Goal: Task Accomplishment & Management: Complete application form

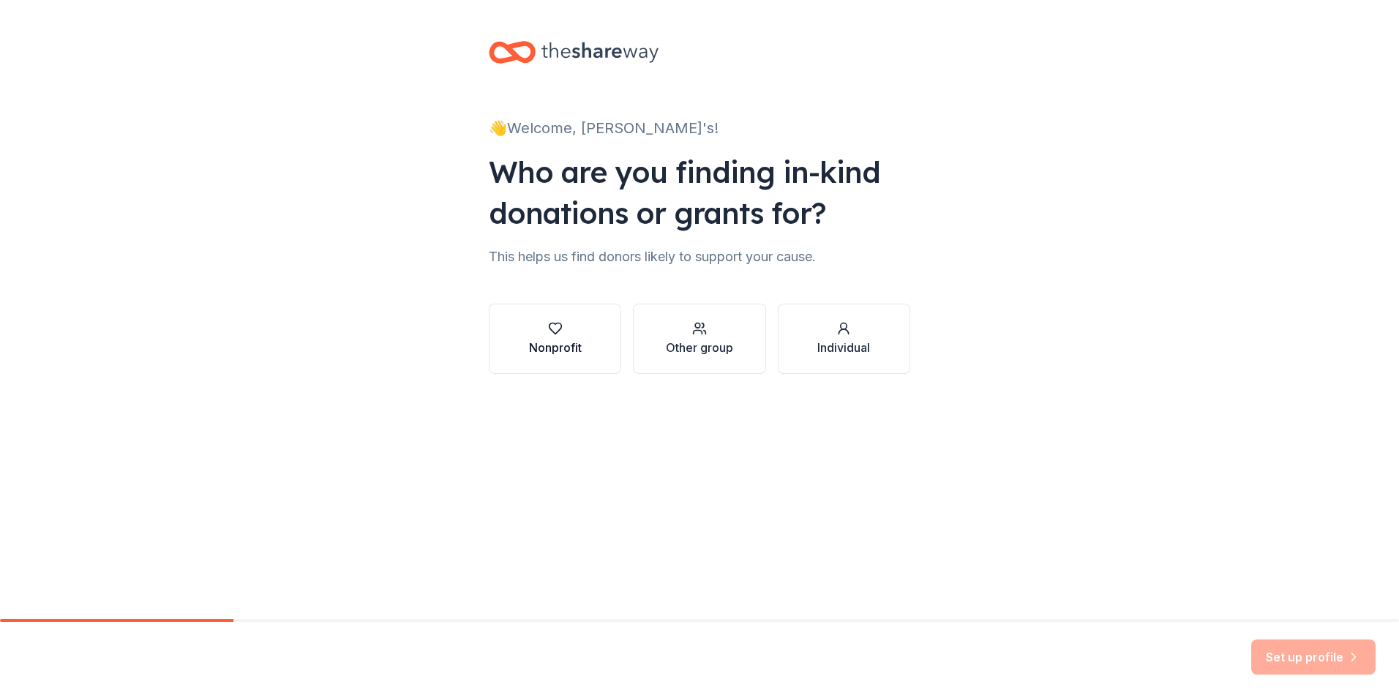
click at [552, 346] on div "Nonprofit" at bounding box center [555, 348] width 53 height 18
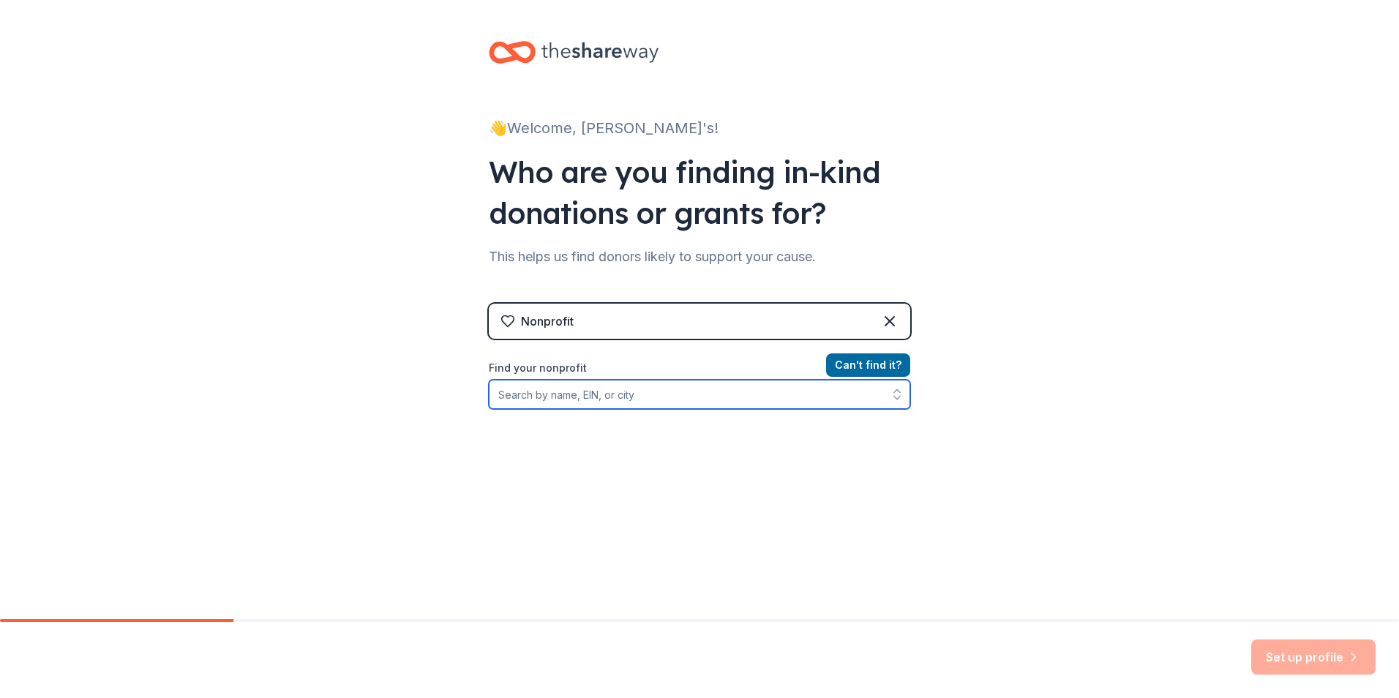
click at [606, 398] on input "Find your nonprofit" at bounding box center [700, 394] width 422 height 29
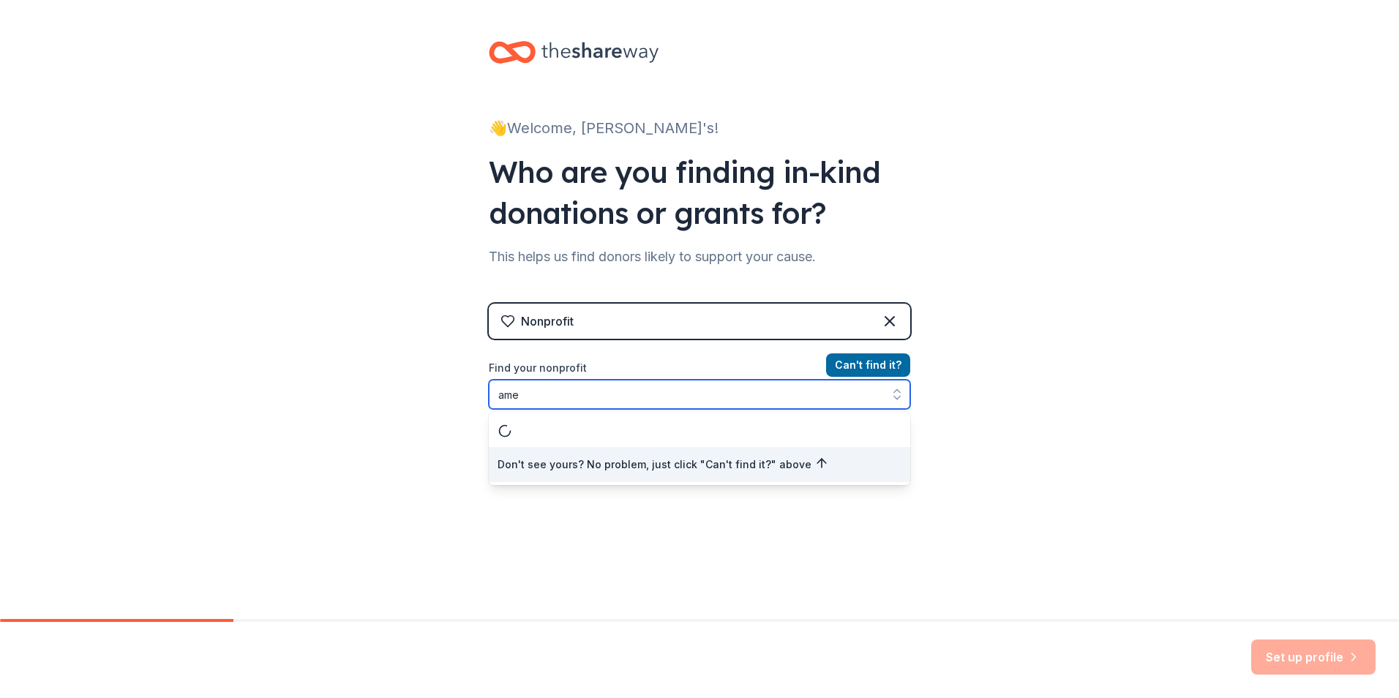
type input "am"
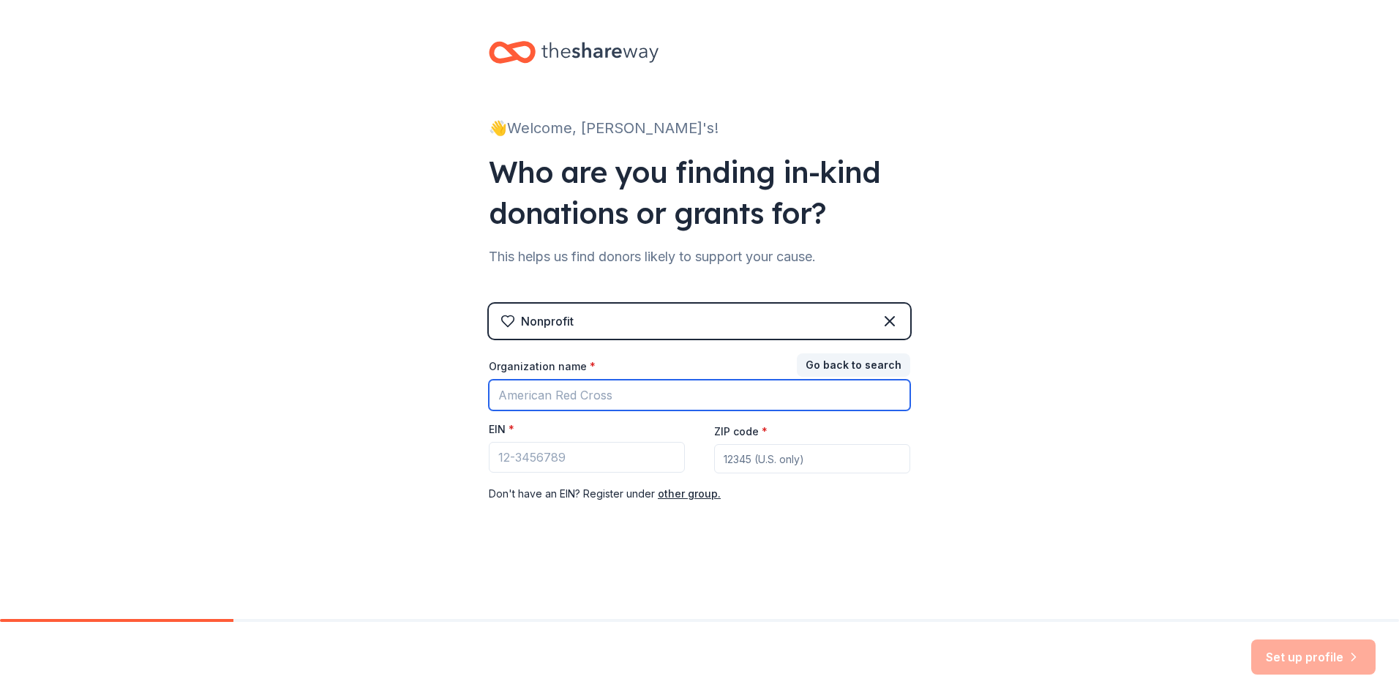
click at [595, 400] on input "Organization name *" at bounding box center [700, 395] width 422 height 31
type input "American [MEDICAL_DATA] Society"
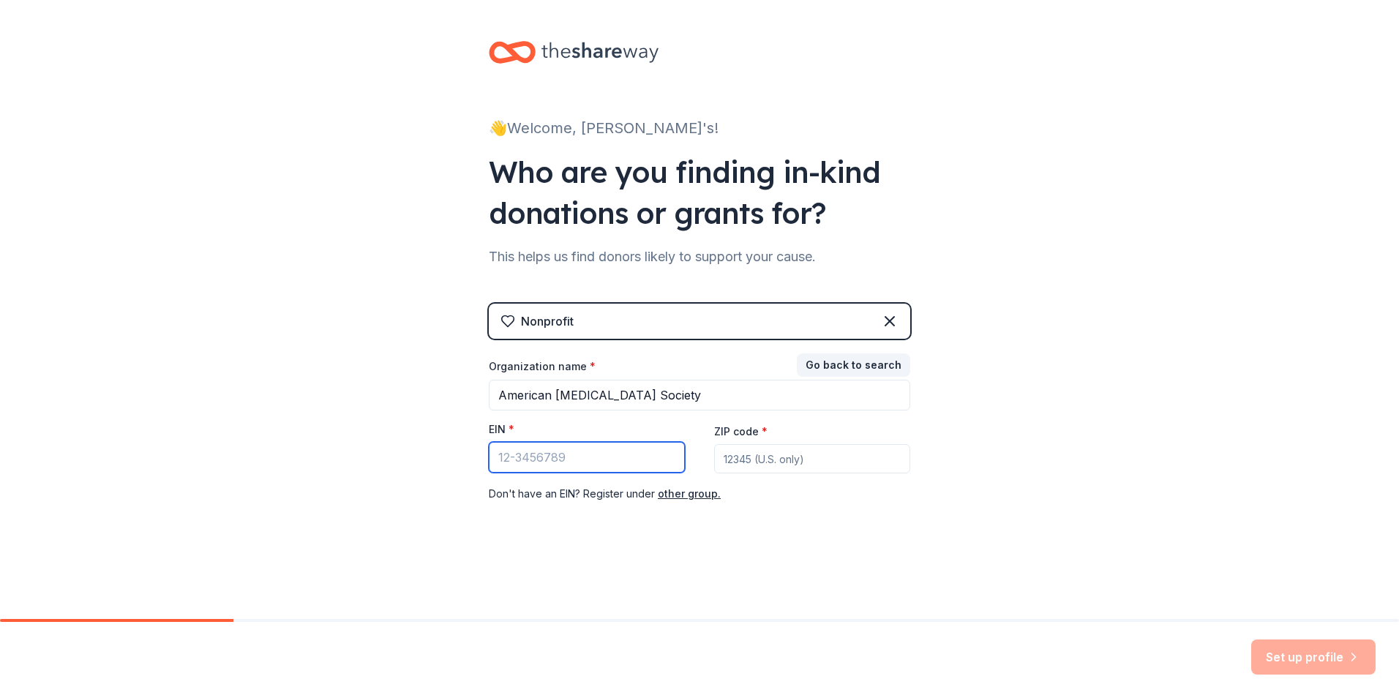
click at [608, 460] on input "EIN *" at bounding box center [587, 457] width 196 height 31
click at [624, 449] on input "EIN *" at bounding box center [587, 457] width 196 height 31
type input "[US_EMPLOYER_IDENTIFICATION_NUMBER]"
click at [799, 461] on input "ZIP code *" at bounding box center [812, 458] width 196 height 29
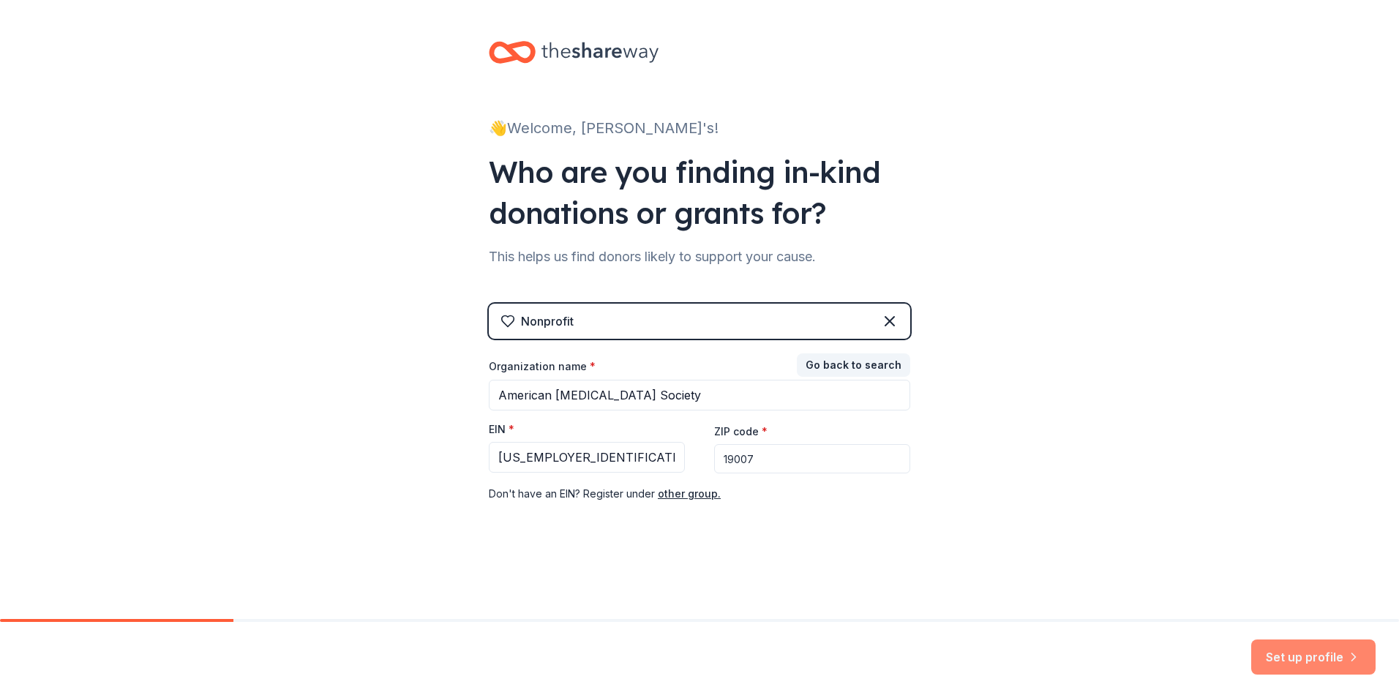
type input "19007"
click at [1265, 646] on button "Set up profile" at bounding box center [1314, 657] width 124 height 35
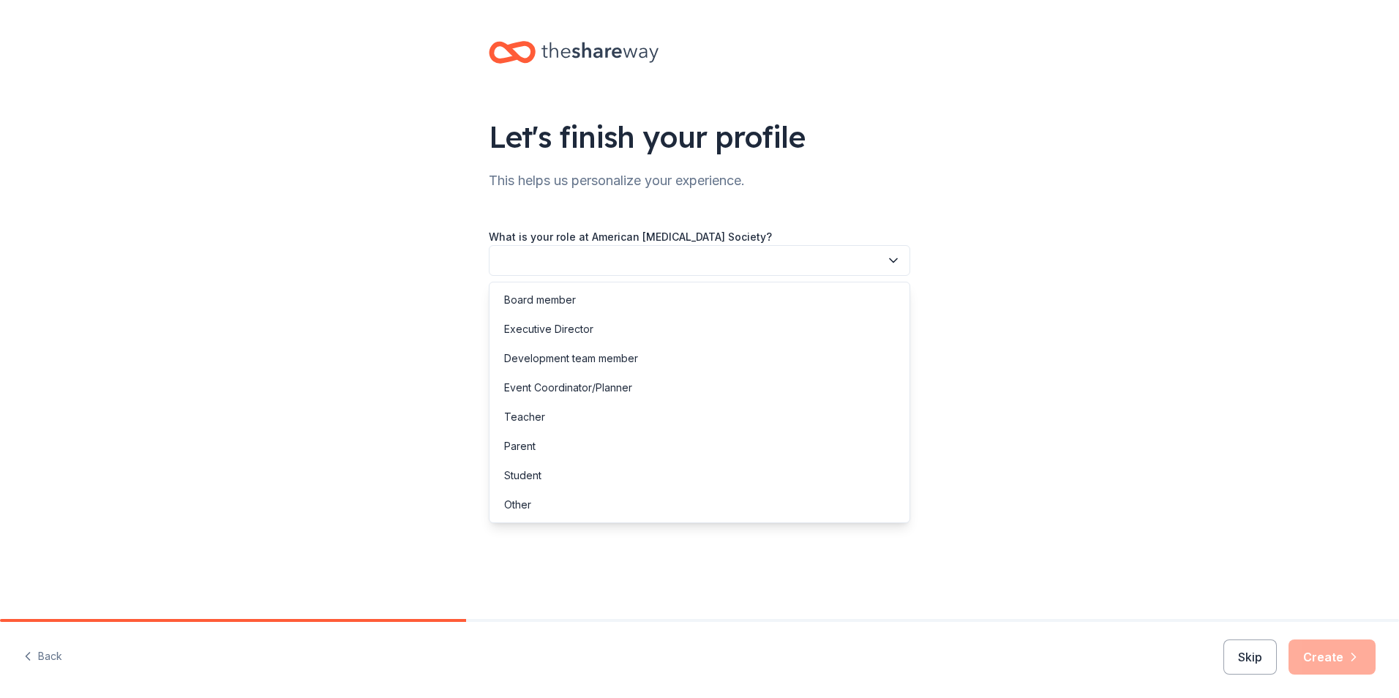
click at [645, 253] on button "button" at bounding box center [700, 260] width 422 height 31
click at [528, 503] on div "Other" at bounding box center [517, 505] width 27 height 18
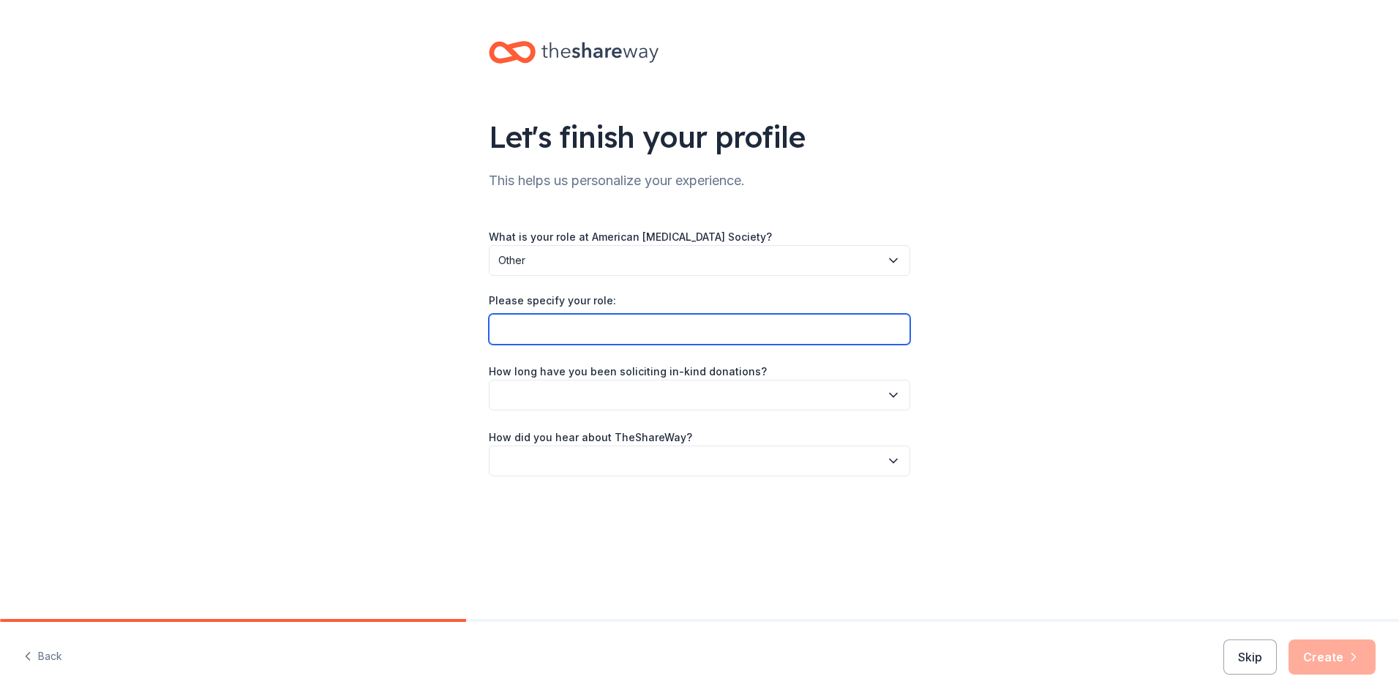
click at [546, 329] on input "Please specify your role:" at bounding box center [700, 329] width 422 height 31
type input "Volunteer"
click at [579, 402] on button "button" at bounding box center [700, 395] width 422 height 31
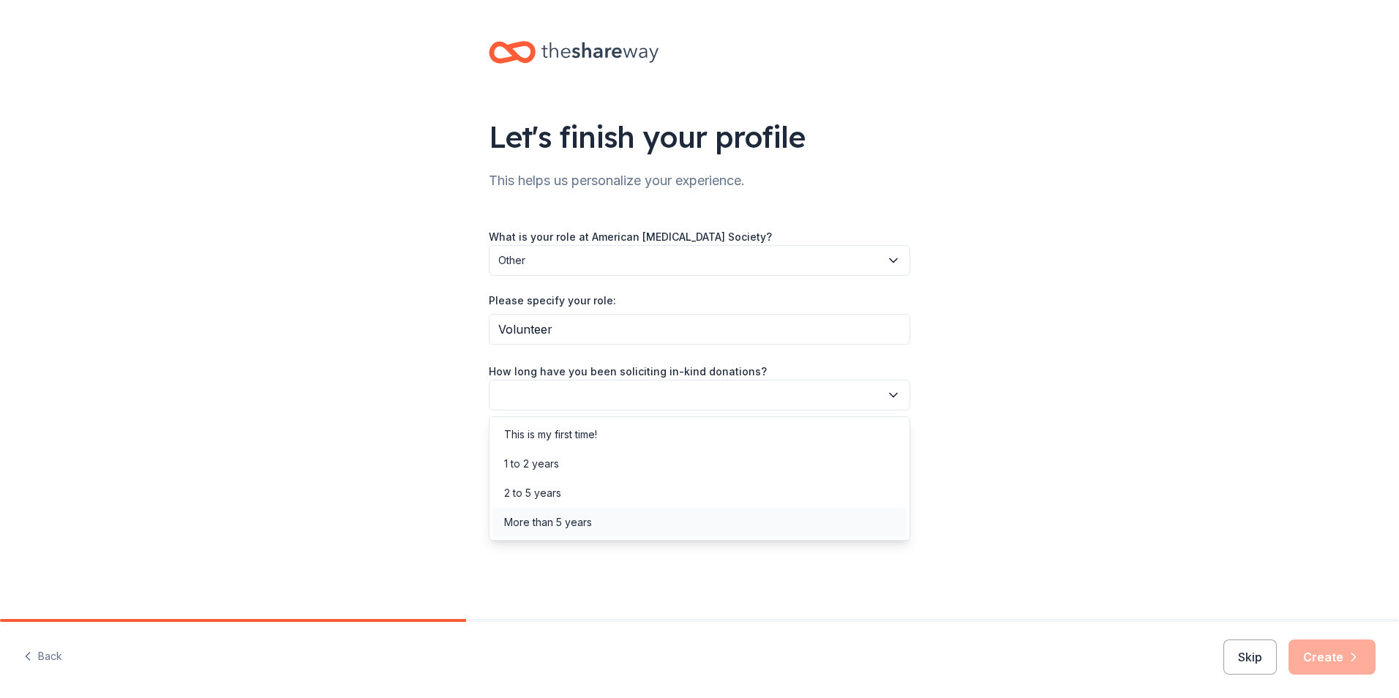
click at [558, 514] on div "More than 5 years" at bounding box center [548, 523] width 88 height 18
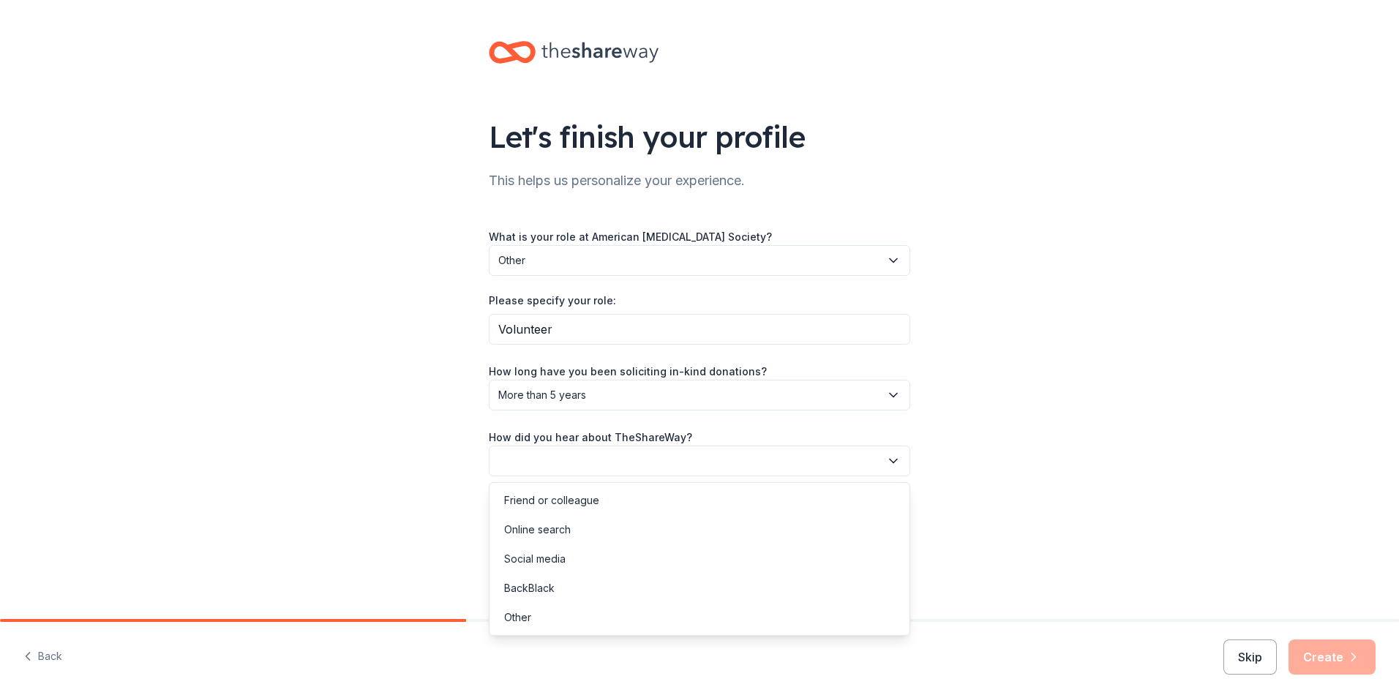
click at [528, 460] on button "button" at bounding box center [700, 461] width 422 height 31
click at [534, 524] on div "Online search" at bounding box center [537, 530] width 67 height 18
click at [1320, 657] on button "Create" at bounding box center [1332, 657] width 87 height 35
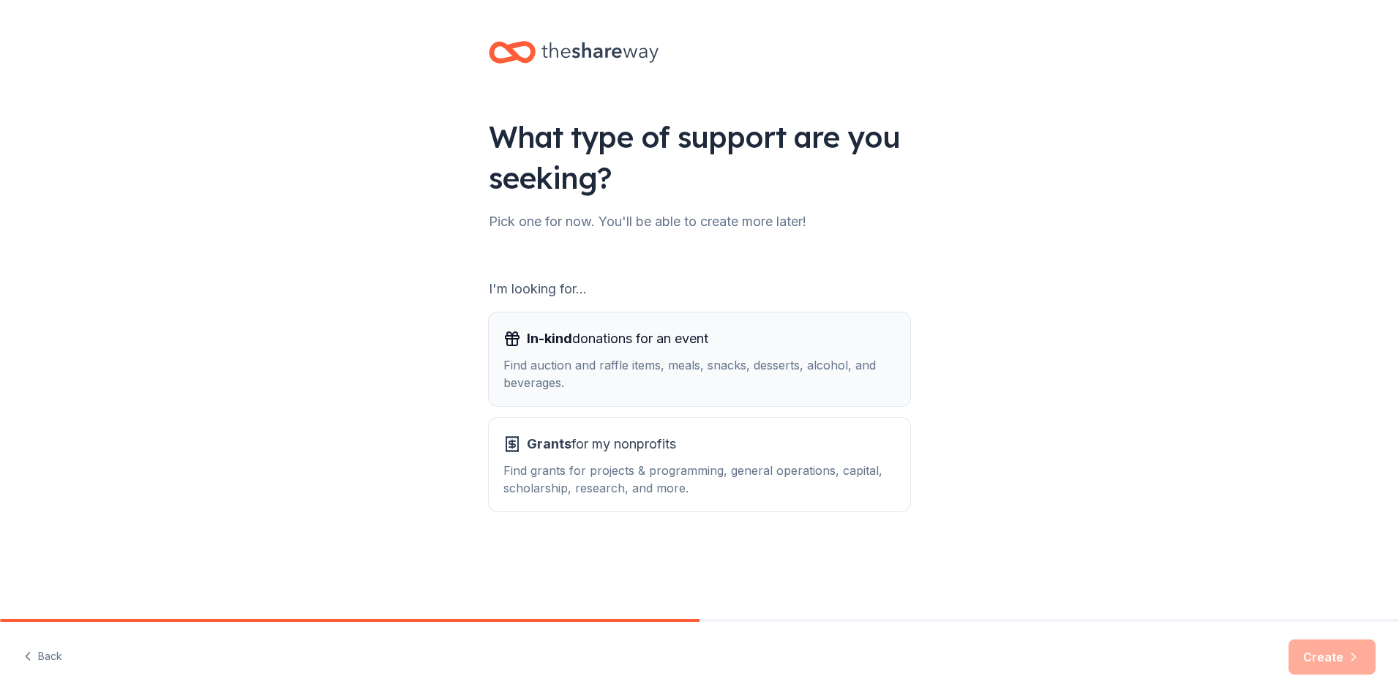
click at [675, 378] on div "Find auction and raffle items, meals, snacks, desserts, alcohol, and beverages." at bounding box center [700, 373] width 392 height 35
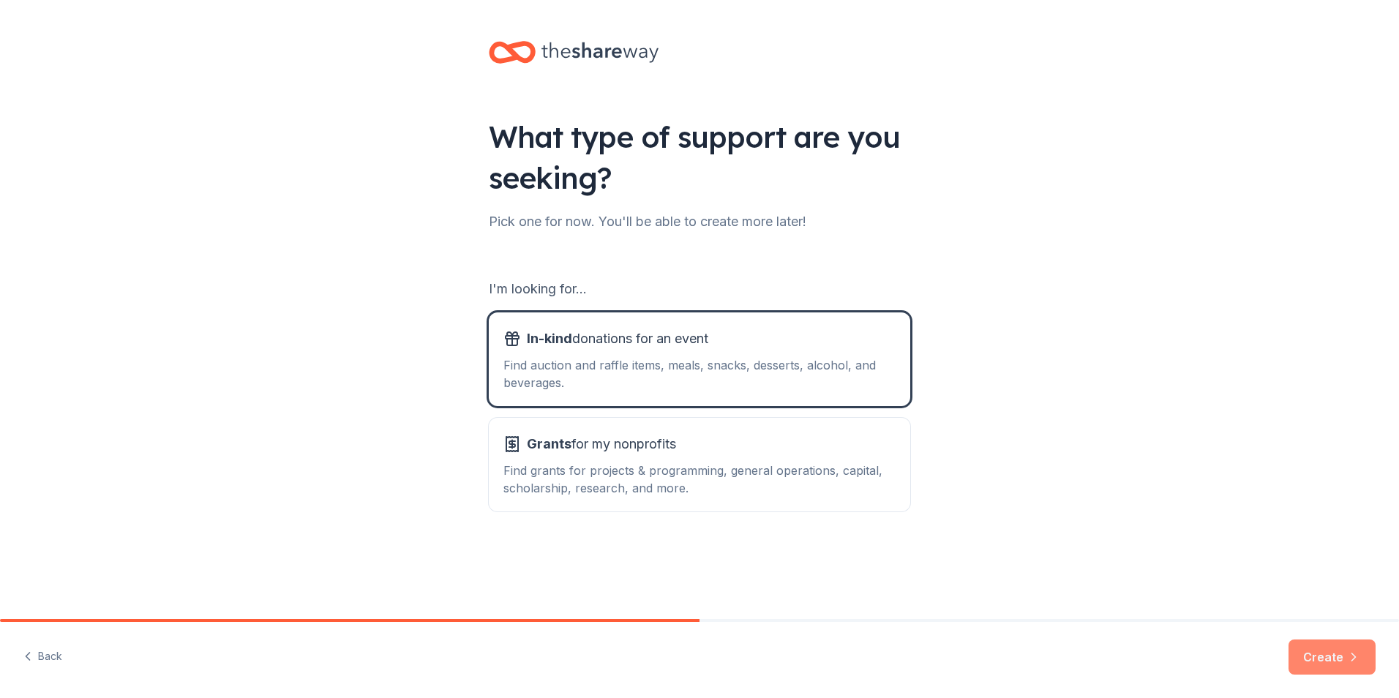
click at [1334, 649] on button "Create" at bounding box center [1332, 657] width 87 height 35
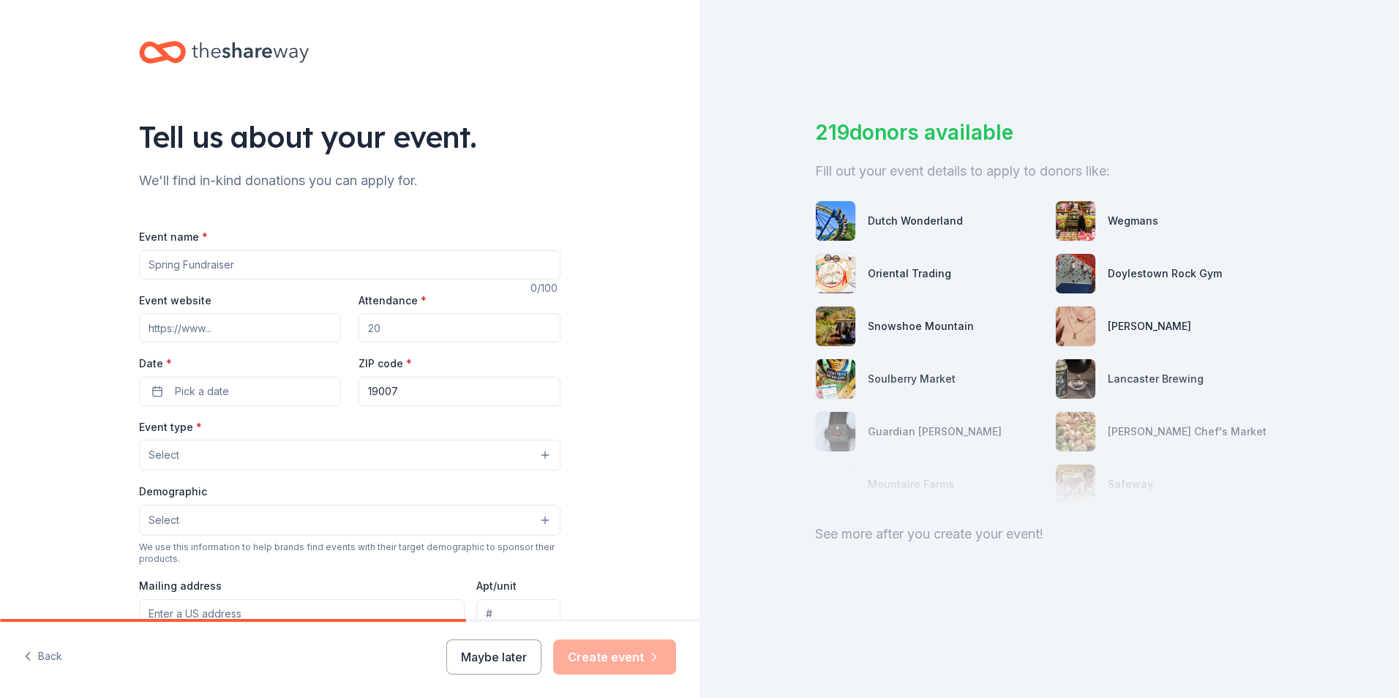
click at [241, 264] on input "Event name *" at bounding box center [350, 264] width 422 height 29
type input "80's [DATE] Party"
type input "facebook.com/carriescrusaders"
type input "200"
click at [148, 386] on button "Pick a date" at bounding box center [240, 391] width 202 height 29
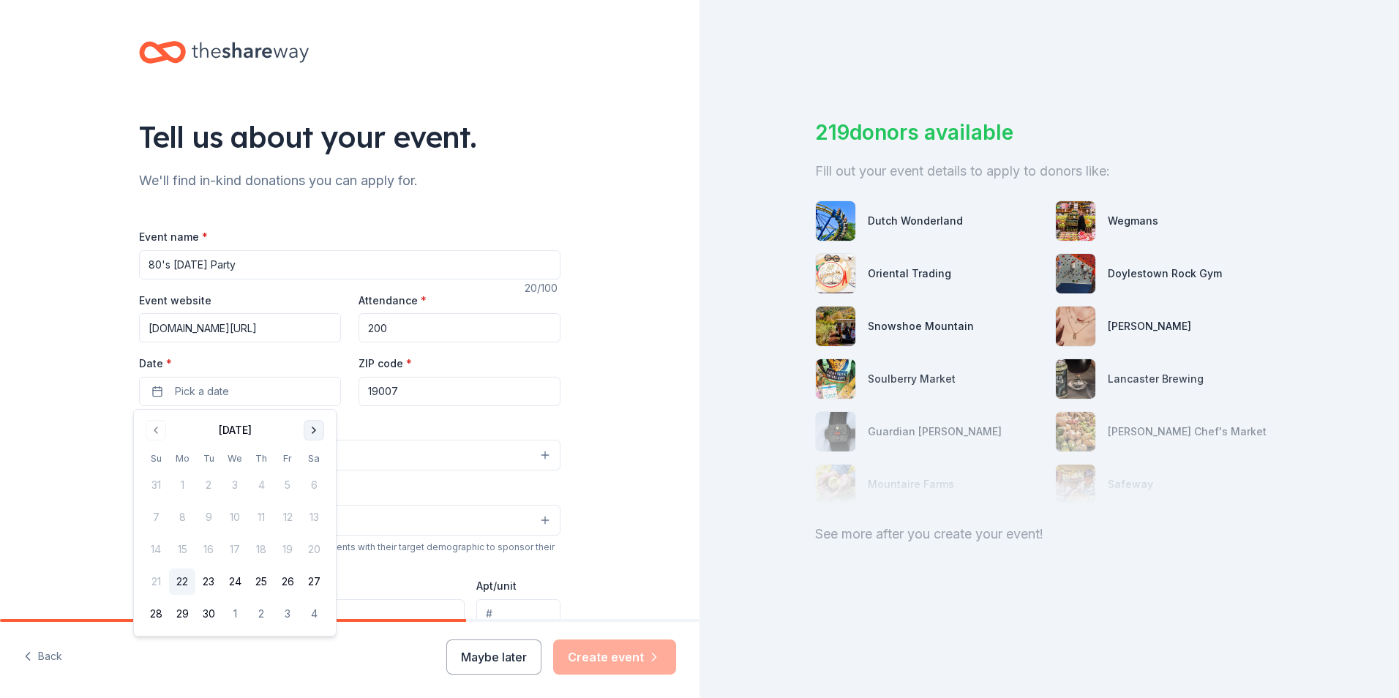
click at [318, 429] on button "Go to next month" at bounding box center [314, 430] width 20 height 20
click at [312, 519] on button "8" at bounding box center [314, 517] width 26 height 26
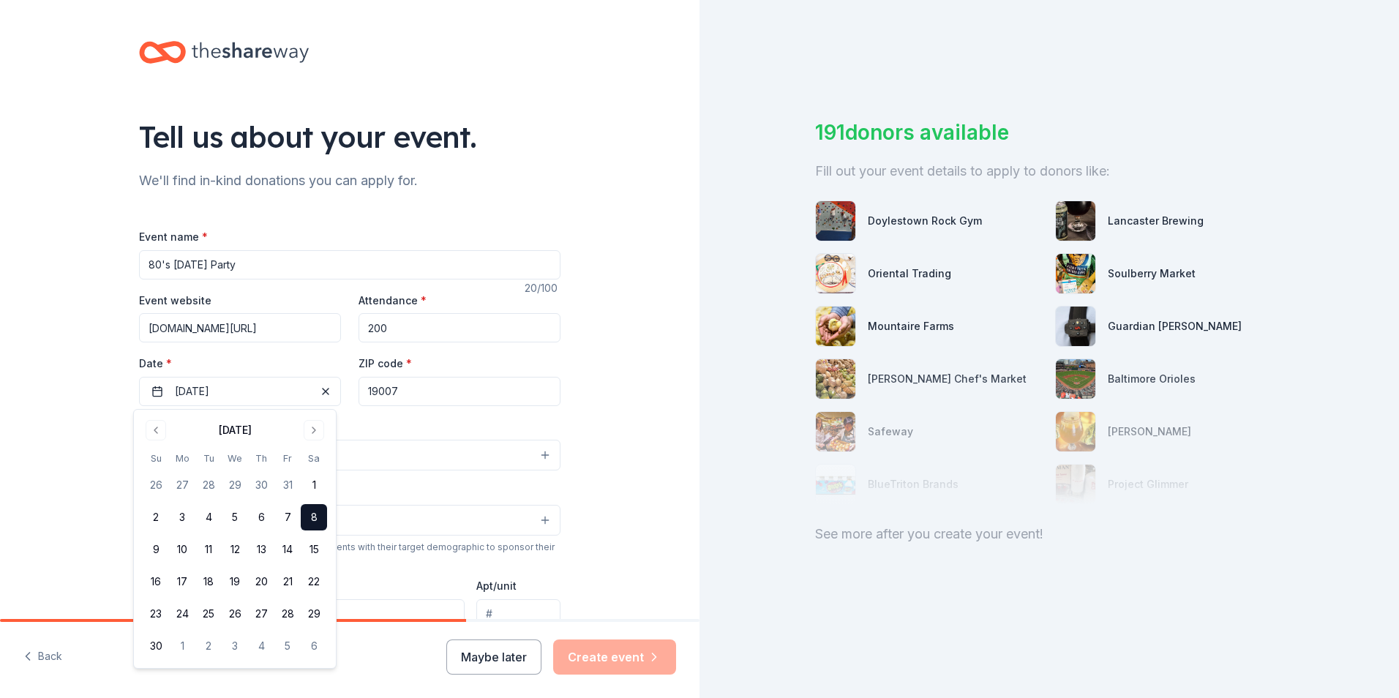
click at [315, 515] on button "8" at bounding box center [314, 517] width 26 height 26
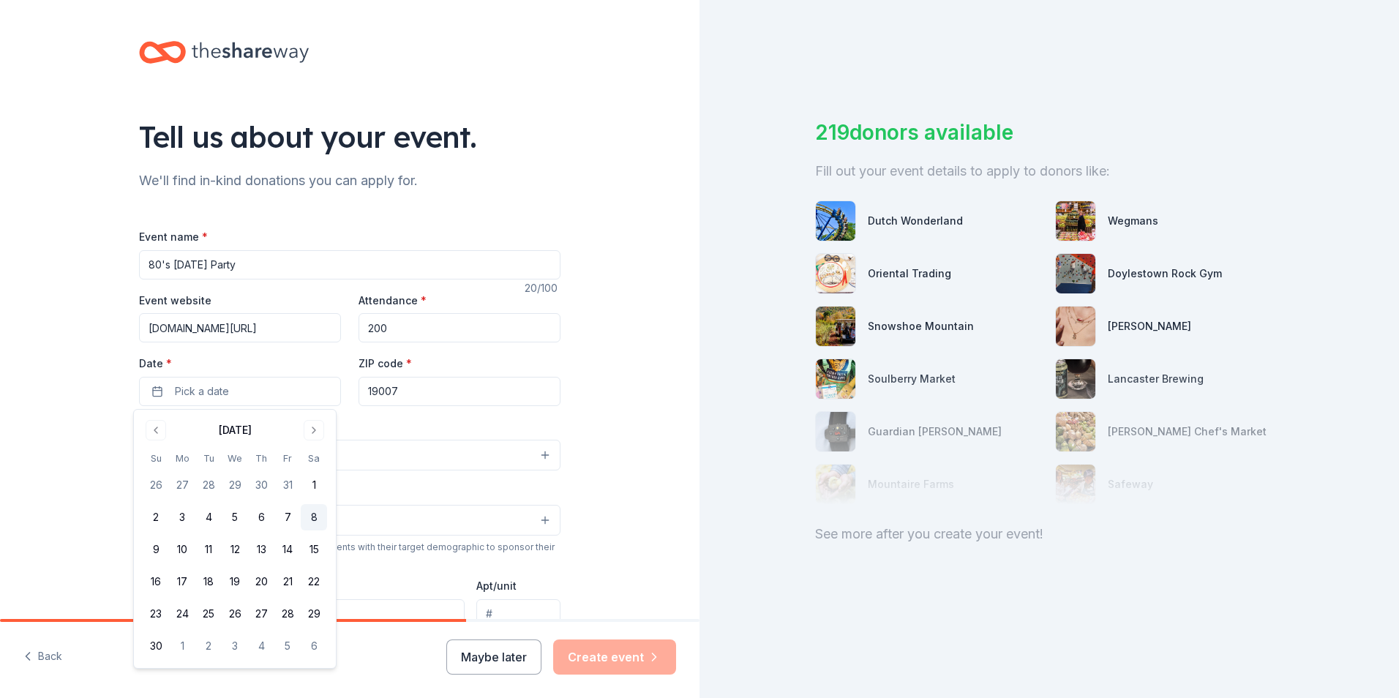
click at [314, 515] on button "8" at bounding box center [314, 517] width 26 height 26
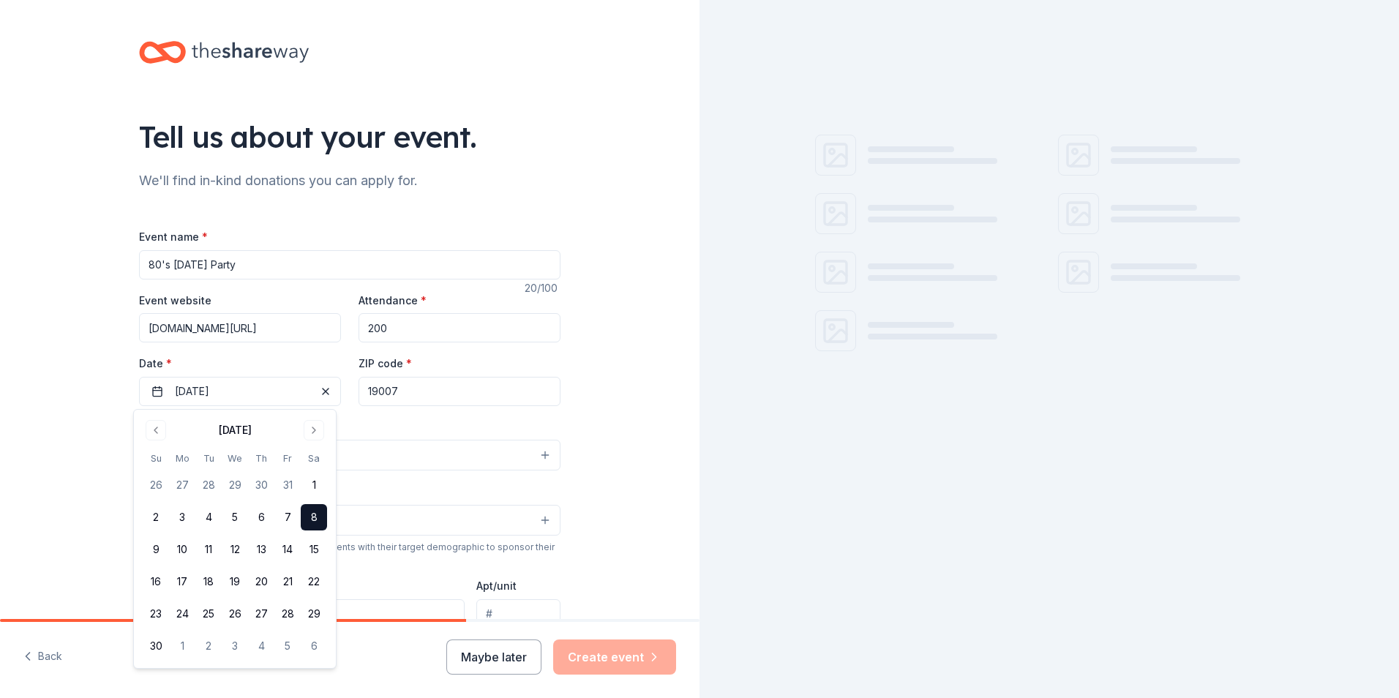
click at [605, 455] on div "Tell us about your event. We'll find in-kind donations you can apply for. Event…" at bounding box center [350, 487] width 700 height 974
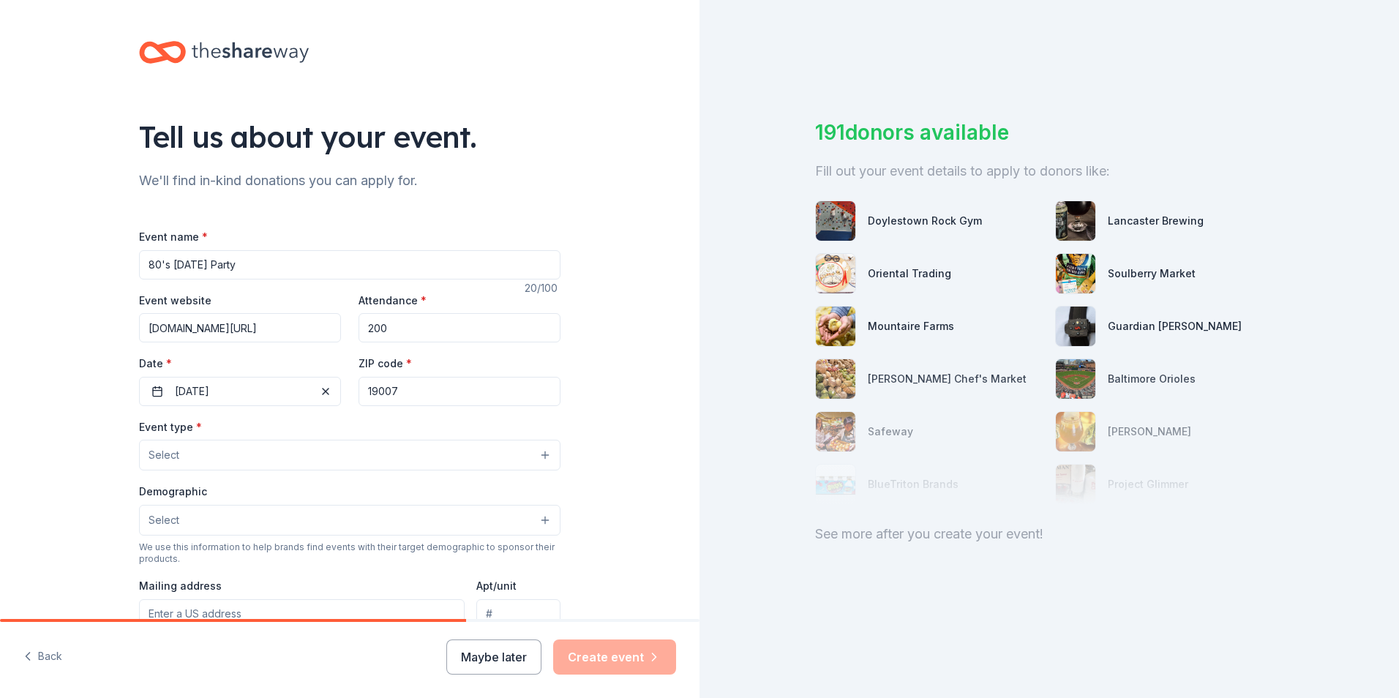
click at [341, 461] on button "Select" at bounding box center [350, 455] width 422 height 31
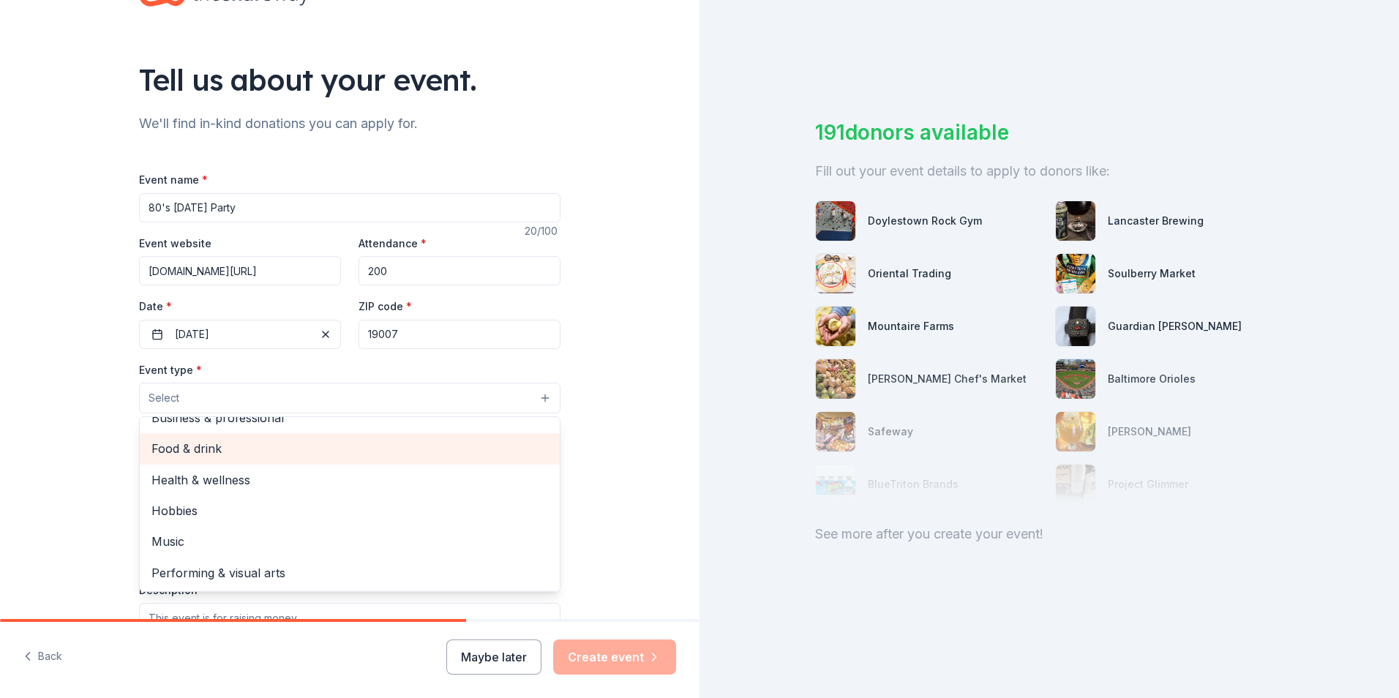
scroll to position [73, 0]
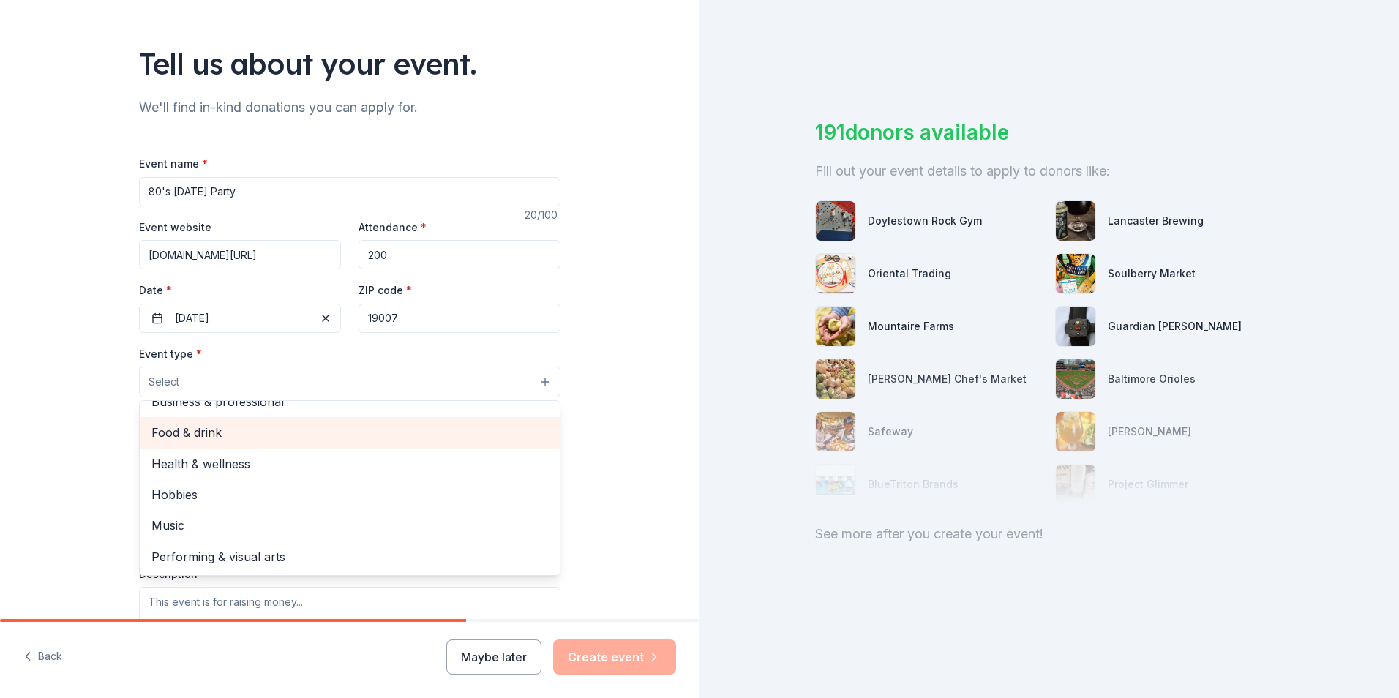
click at [214, 435] on span "Food & drink" at bounding box center [350, 432] width 397 height 19
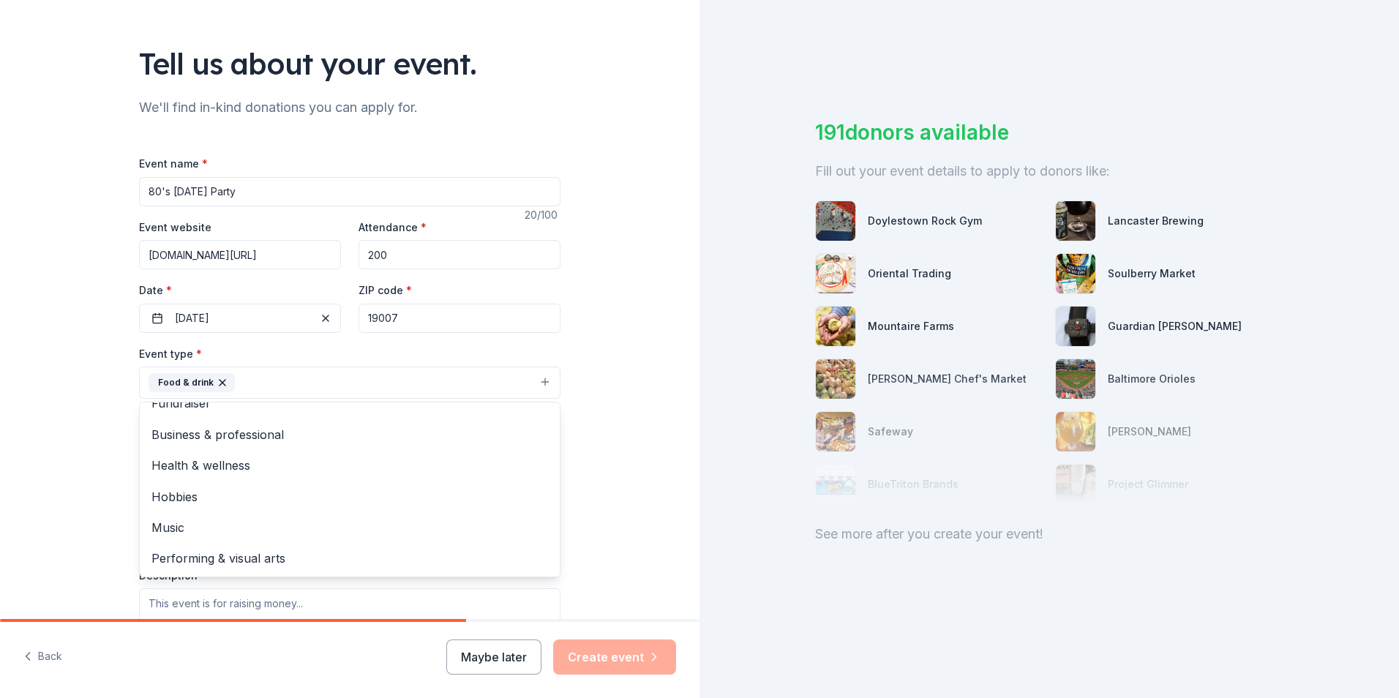
click at [23, 474] on div "Tell us about your event. We'll find in-kind donations you can apply for. Event…" at bounding box center [350, 415] width 700 height 976
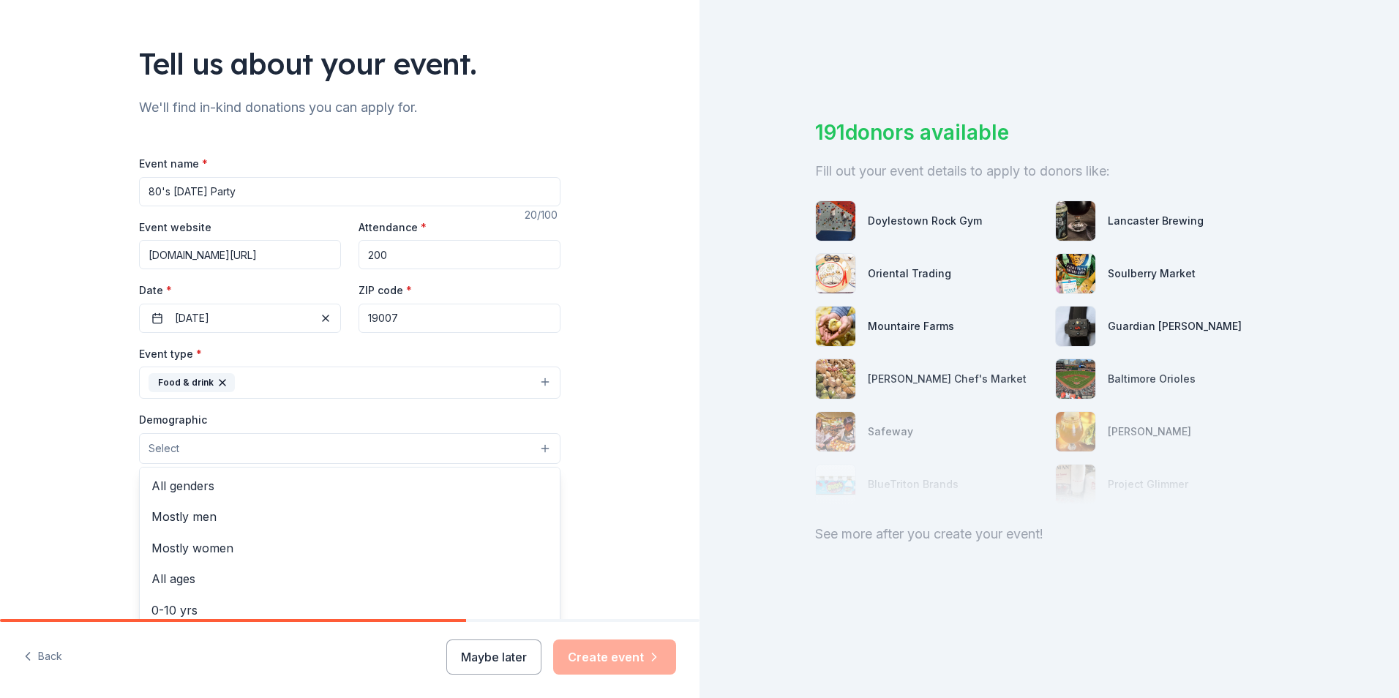
click at [204, 446] on button "Select" at bounding box center [350, 448] width 422 height 31
click at [186, 491] on span "All genders" at bounding box center [350, 485] width 397 height 19
click at [45, 485] on div "Tell us about your event. We'll find in-kind donations you can apply for. Event…" at bounding box center [350, 415] width 700 height 977
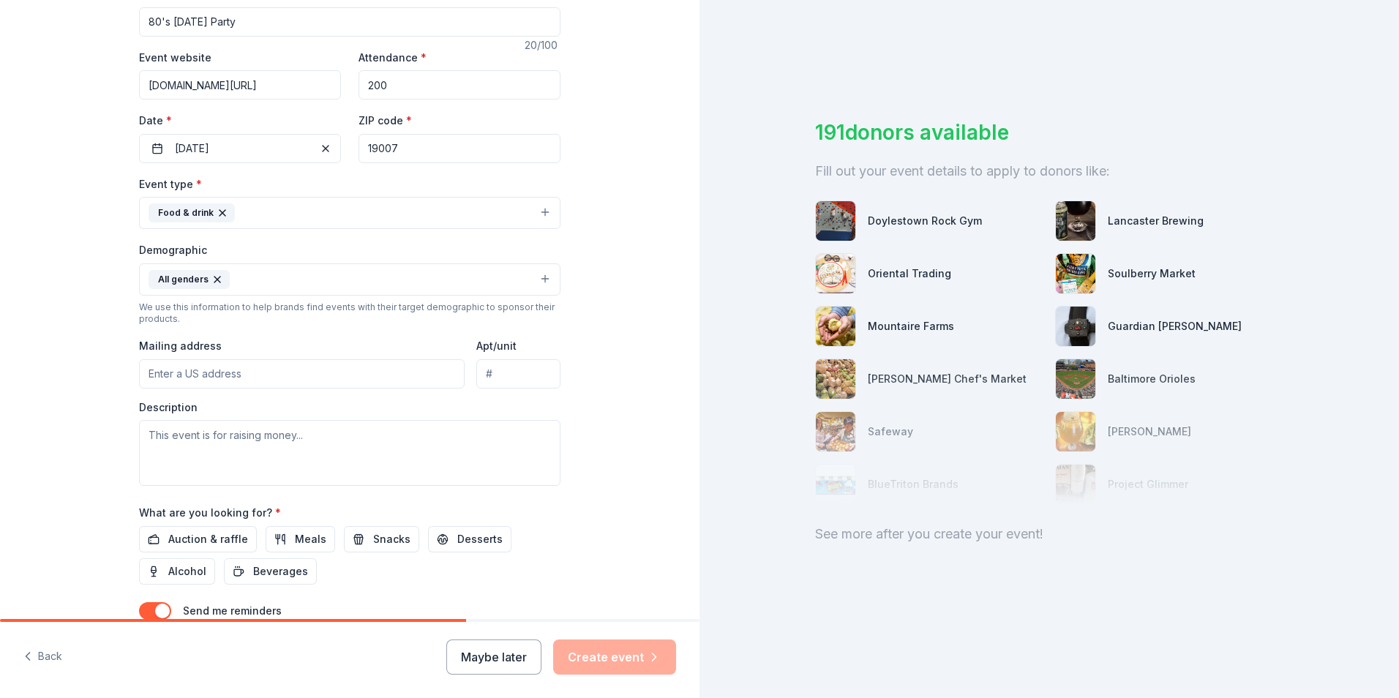
scroll to position [293, 0]
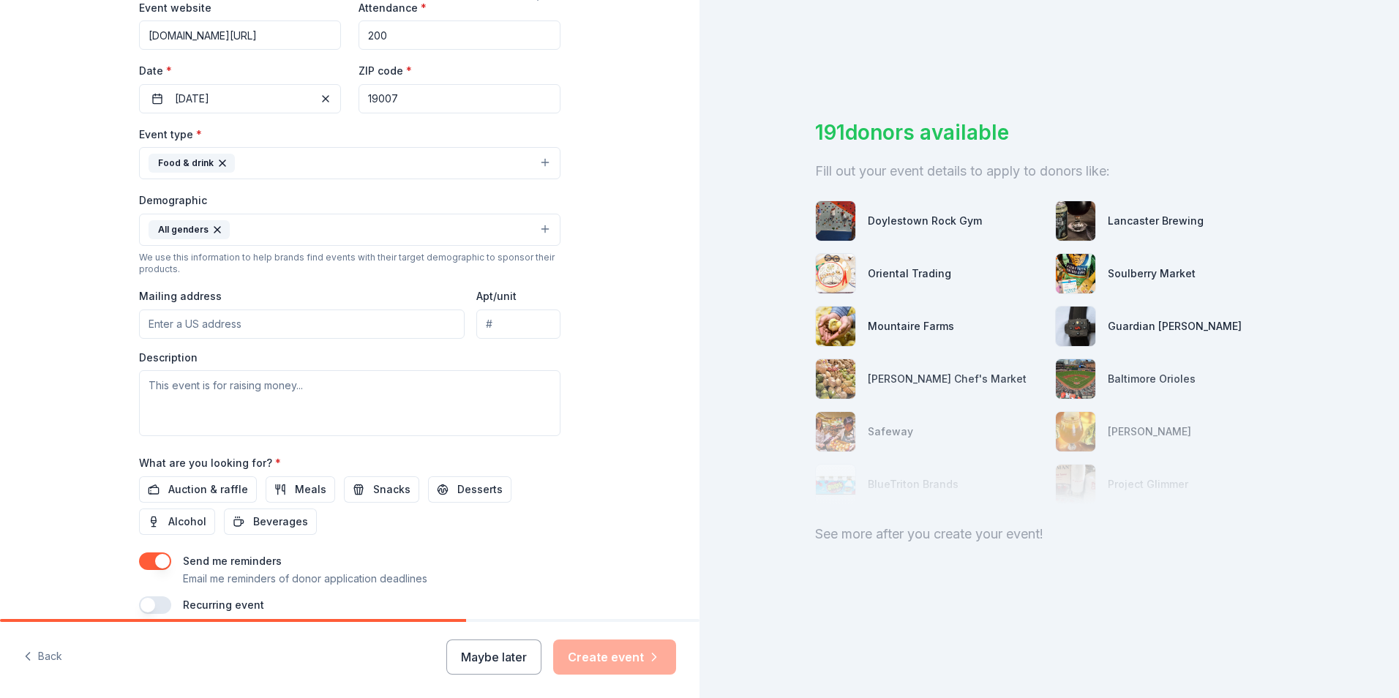
click at [182, 327] on input "Mailing address" at bounding box center [302, 324] width 326 height 29
drag, startPoint x: 322, startPoint y: 325, endPoint x: 94, endPoint y: 312, distance: 228.7
click at [94, 312] on div "Tell us about your event. We'll find in-kind donations you can apply for. Event…" at bounding box center [350, 195] width 700 height 977
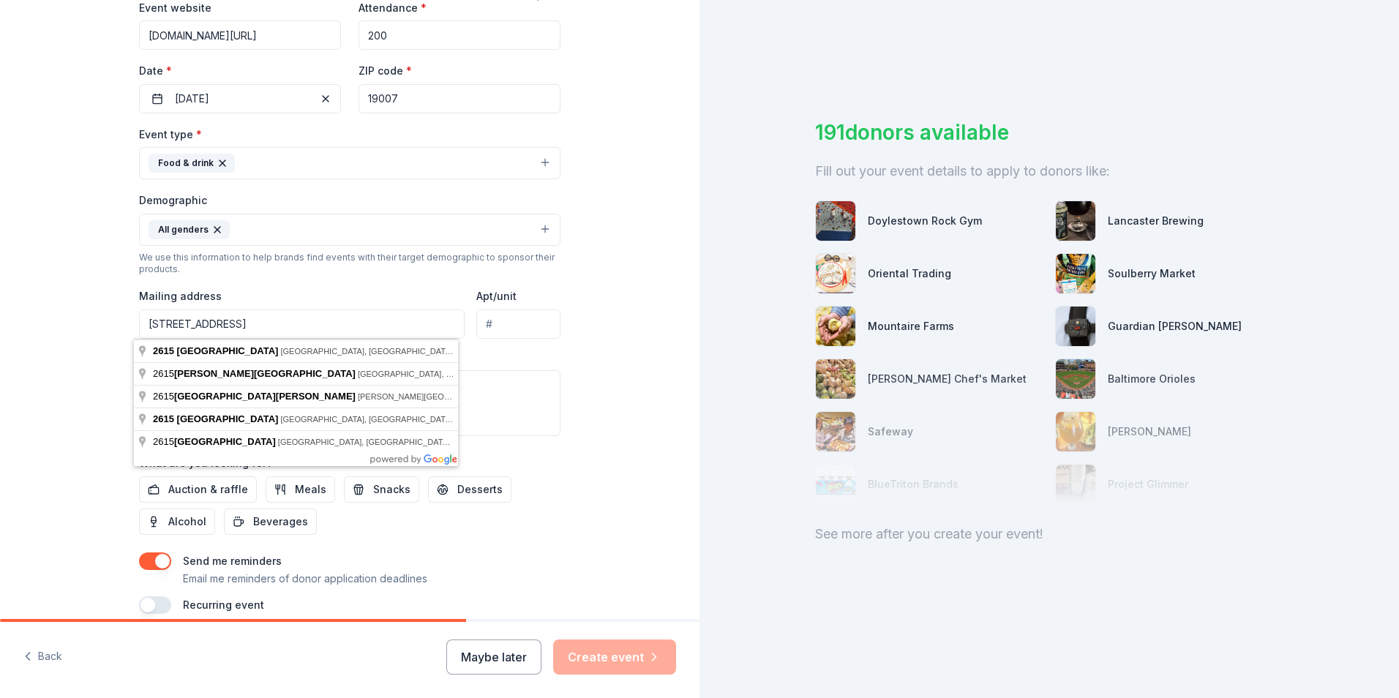
click at [257, 322] on input "2615 laurel drive" at bounding box center [302, 324] width 326 height 29
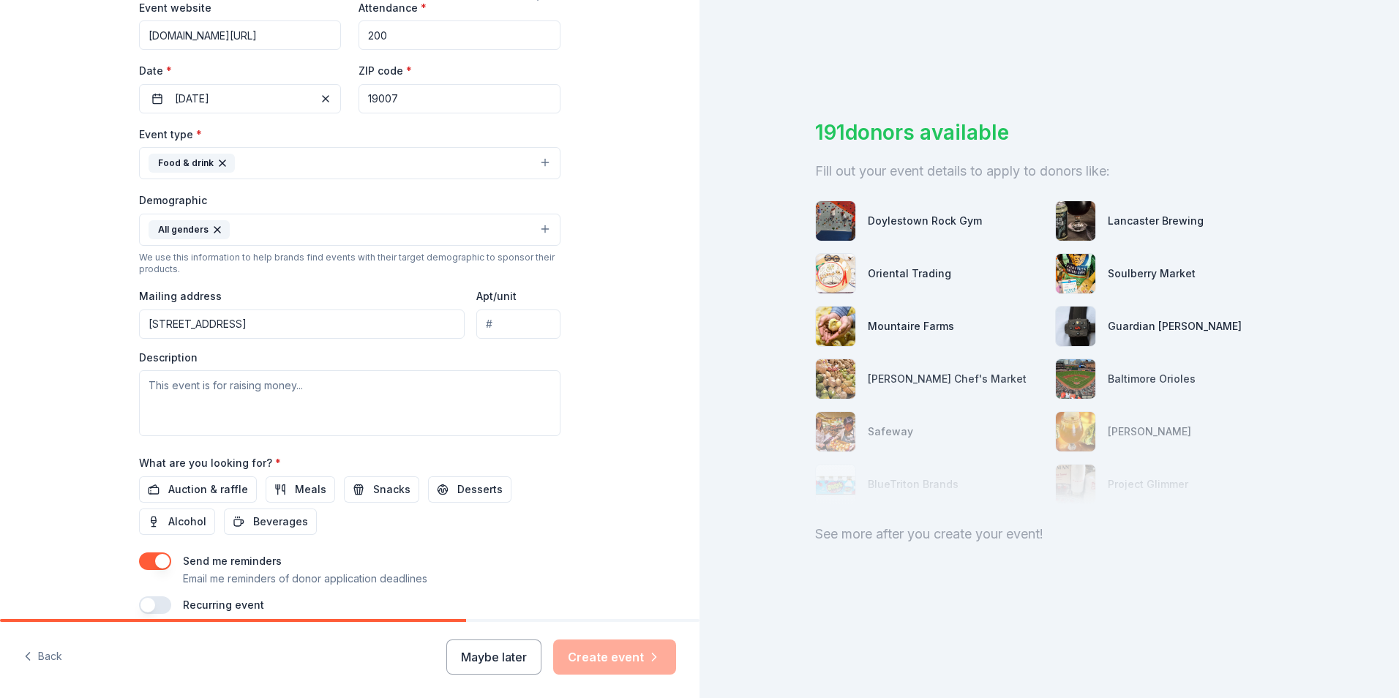
type input "2615 Laurel Drive, Bristol, PA, 19007"
click at [215, 381] on textarea at bounding box center [350, 403] width 422 height 66
click at [263, 390] on textarea at bounding box center [350, 403] width 422 height 66
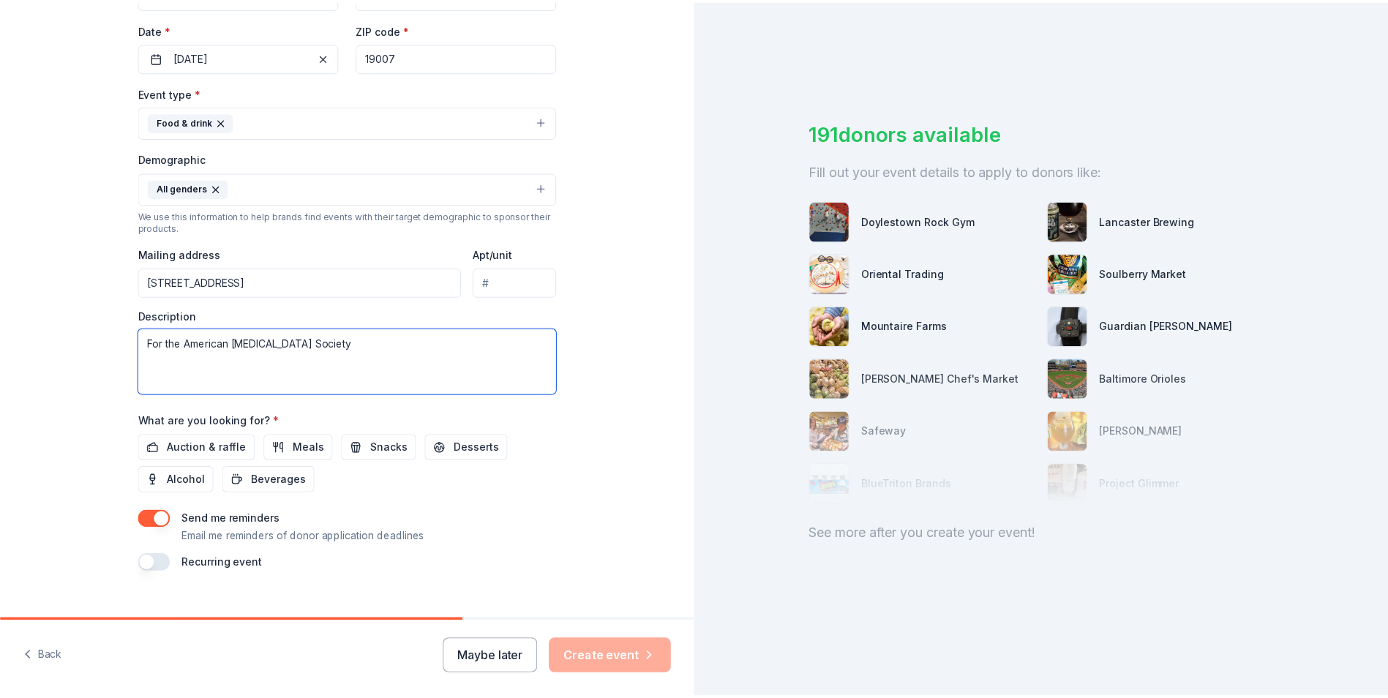
scroll to position [358, 0]
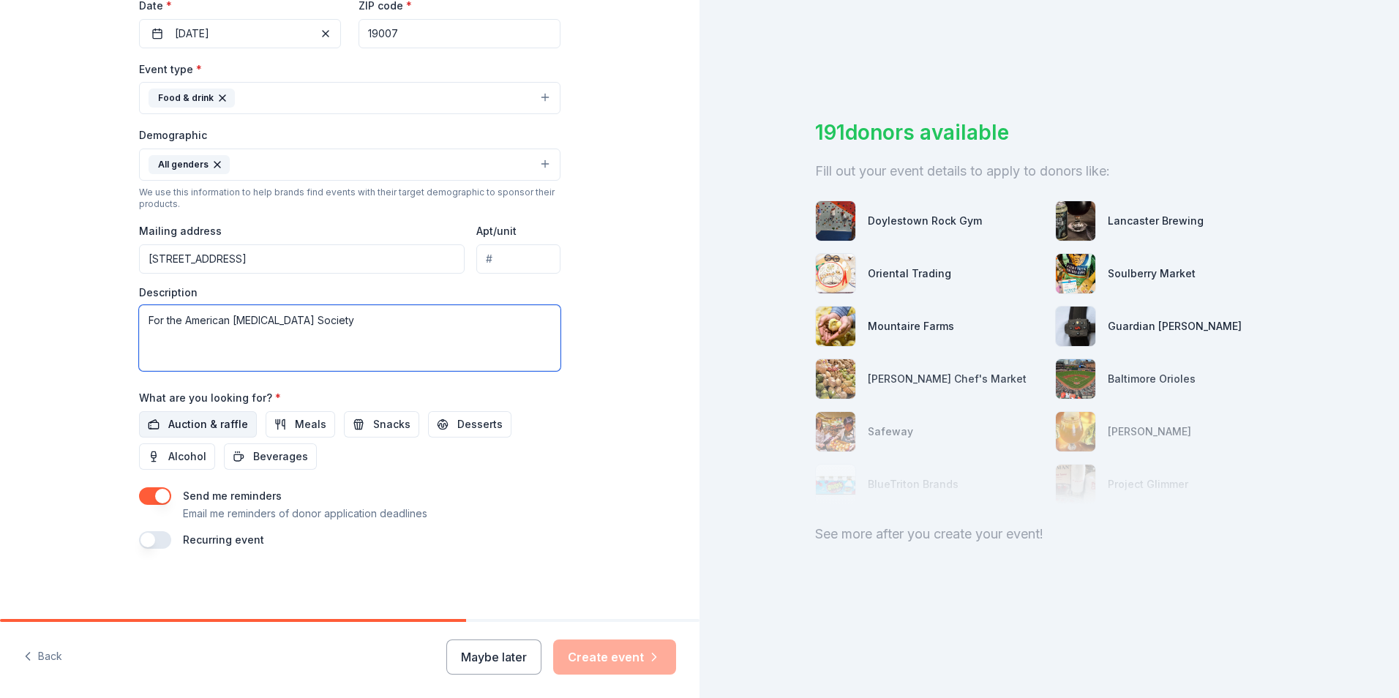
type textarea "For the American [MEDICAL_DATA] Society"
click at [184, 423] on span "Auction & raffle" at bounding box center [208, 425] width 80 height 18
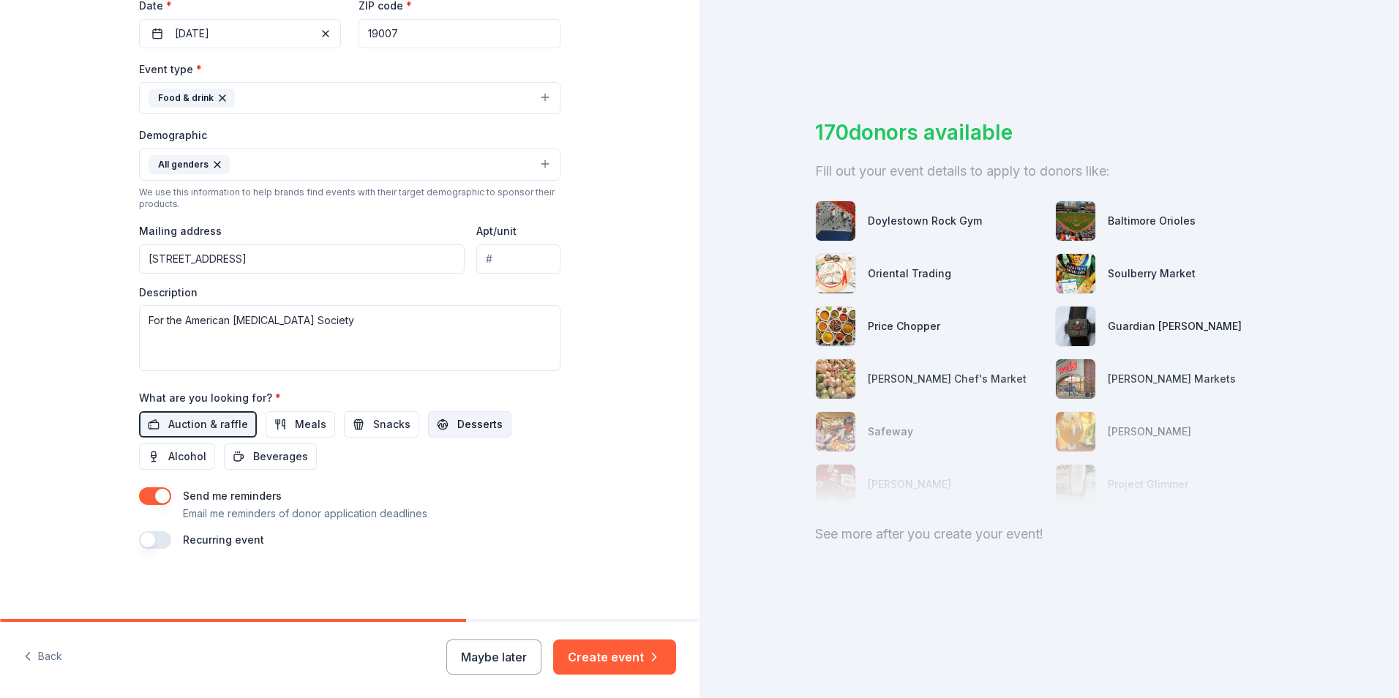
click at [460, 422] on span "Desserts" at bounding box center [479, 425] width 45 height 18
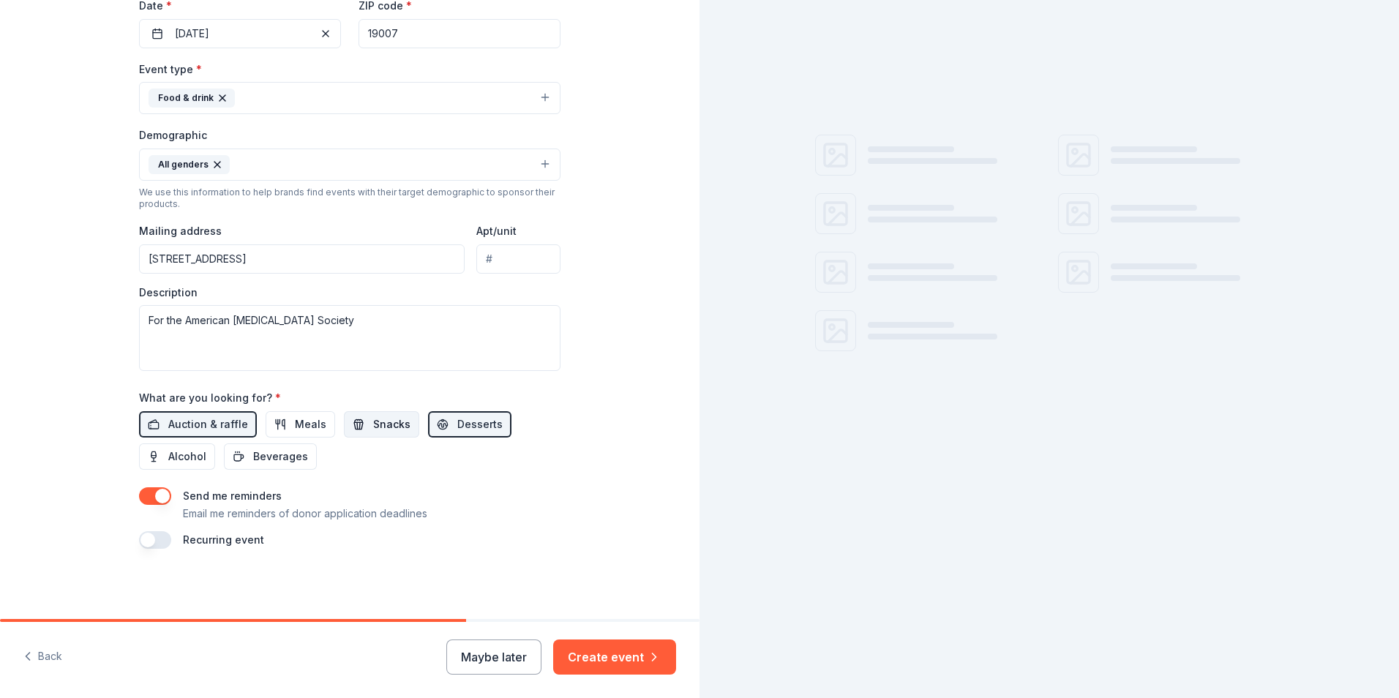
click at [373, 428] on span "Snacks" at bounding box center [391, 425] width 37 height 18
click at [283, 433] on button "Meals" at bounding box center [301, 424] width 70 height 26
click at [632, 646] on button "Create event" at bounding box center [614, 657] width 123 height 35
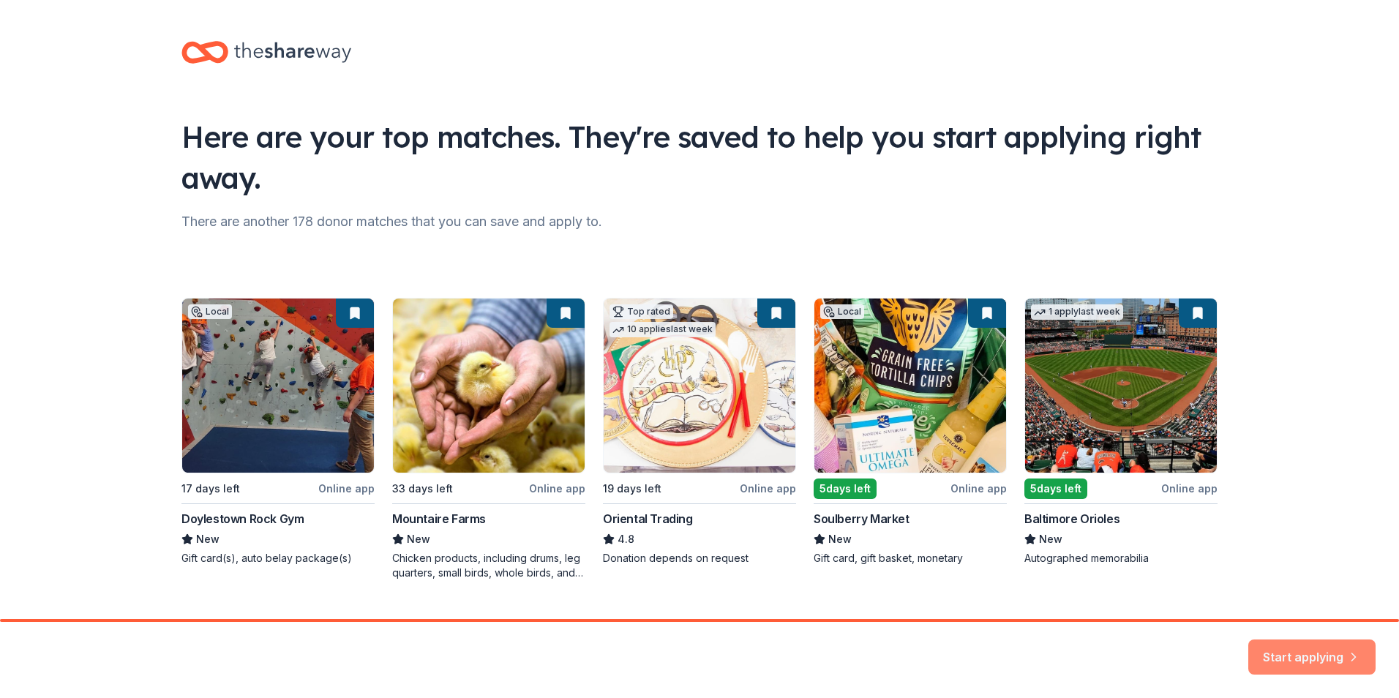
click at [1350, 655] on icon "button" at bounding box center [1354, 648] width 15 height 15
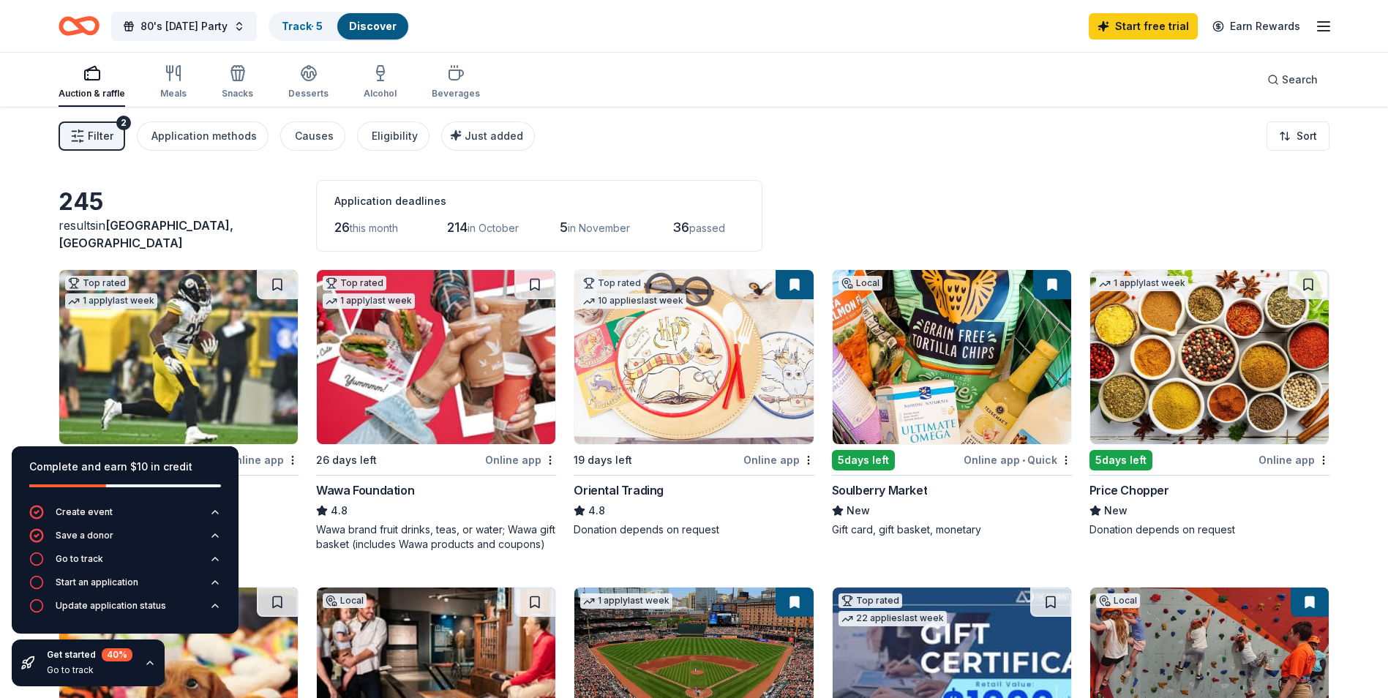
click at [0, 355] on html "80's Halloween Party Track · 5 Discover Start free trial Earn Rewards Auction &…" at bounding box center [694, 349] width 1388 height 698
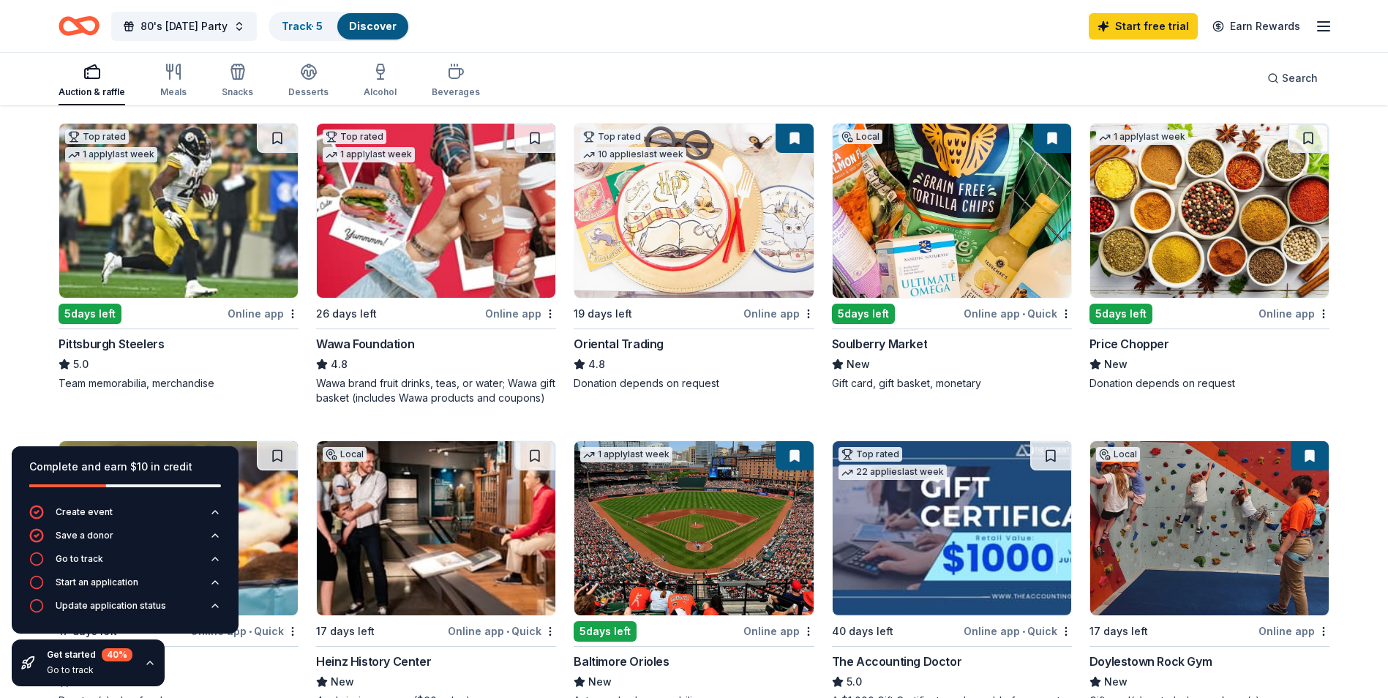
scroll to position [73, 0]
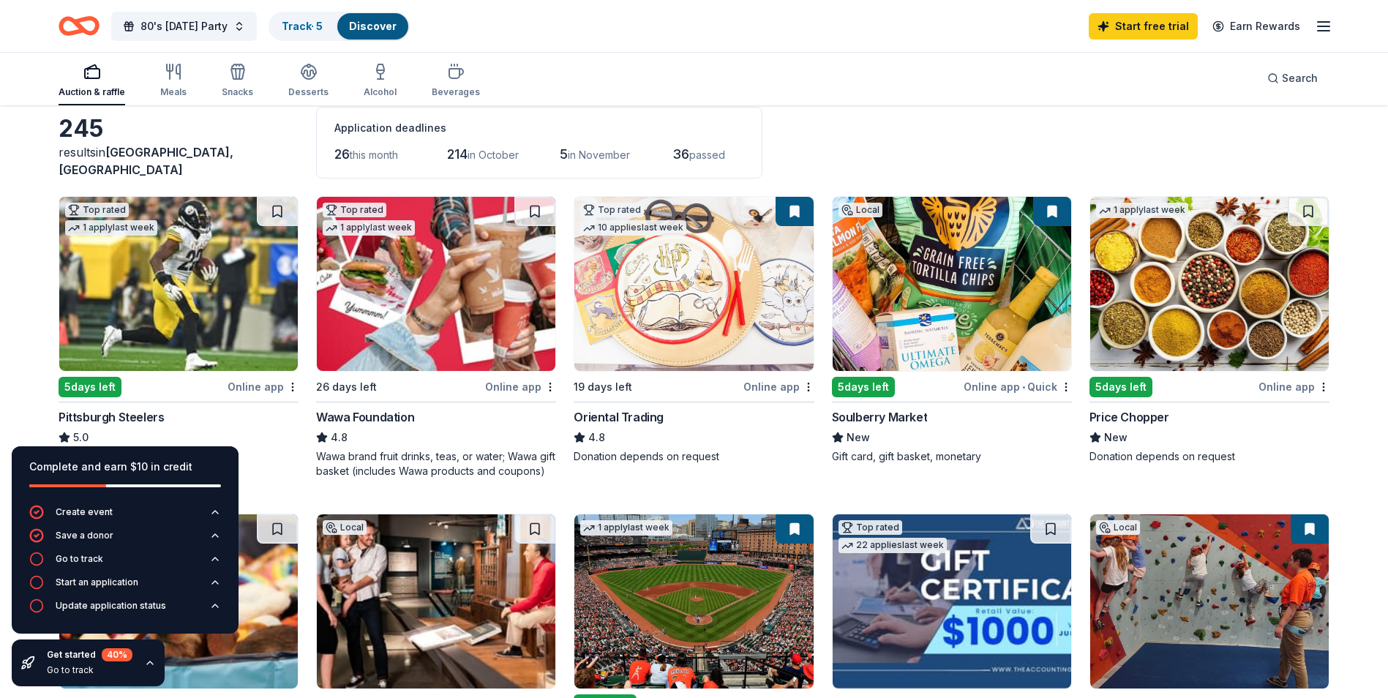
click at [359, 413] on div "Wawa Foundation" at bounding box center [365, 417] width 98 height 18
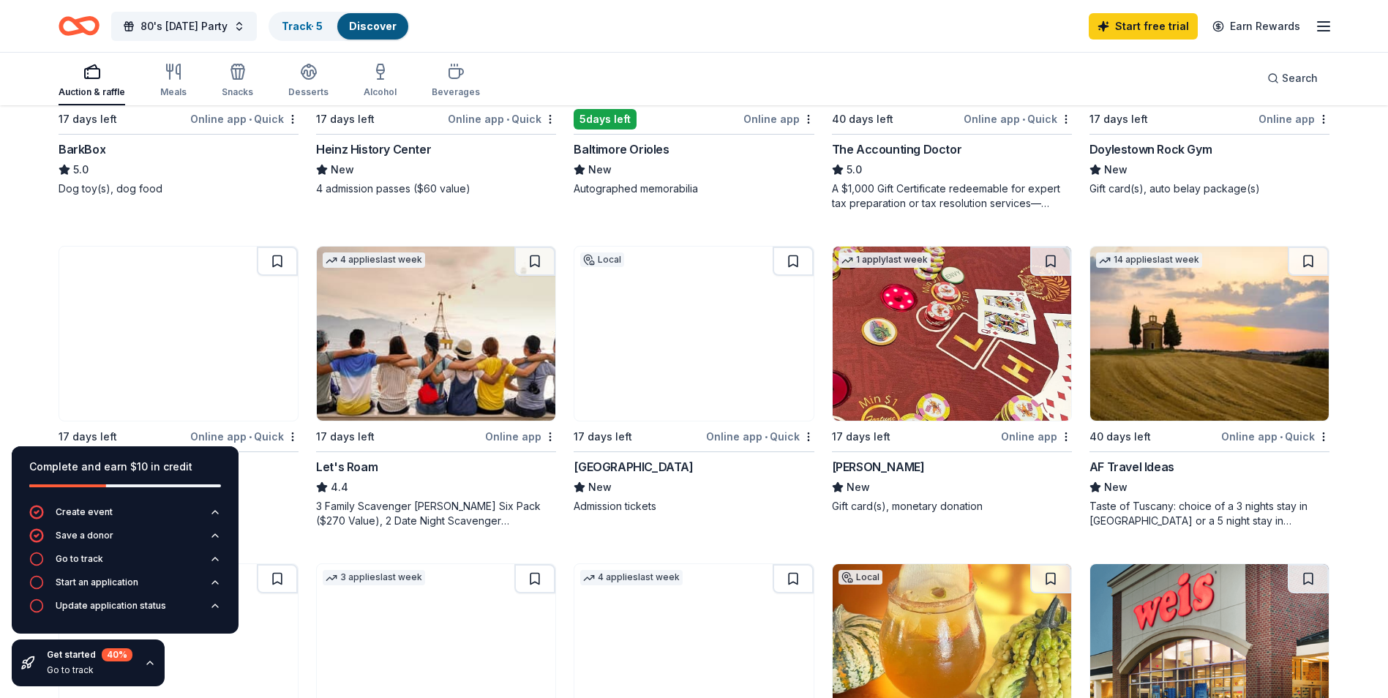
scroll to position [732, 0]
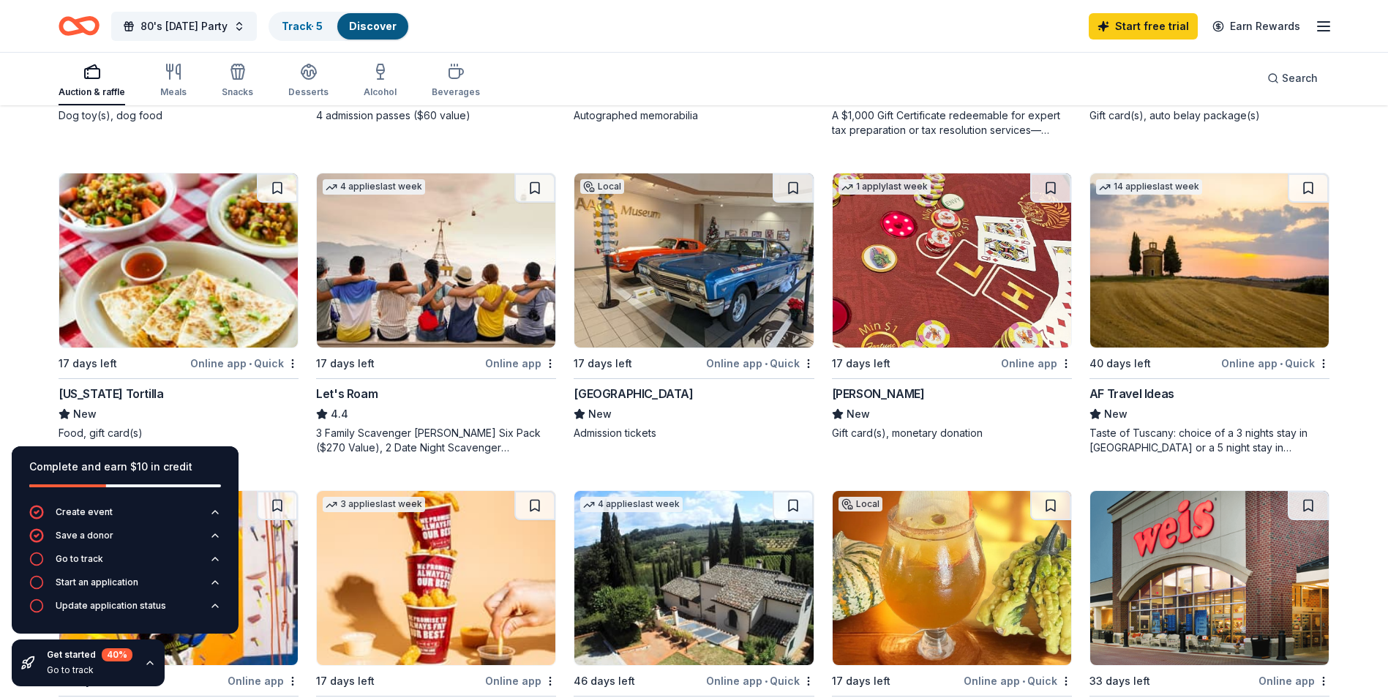
click at [183, 303] on img at bounding box center [178, 260] width 239 height 174
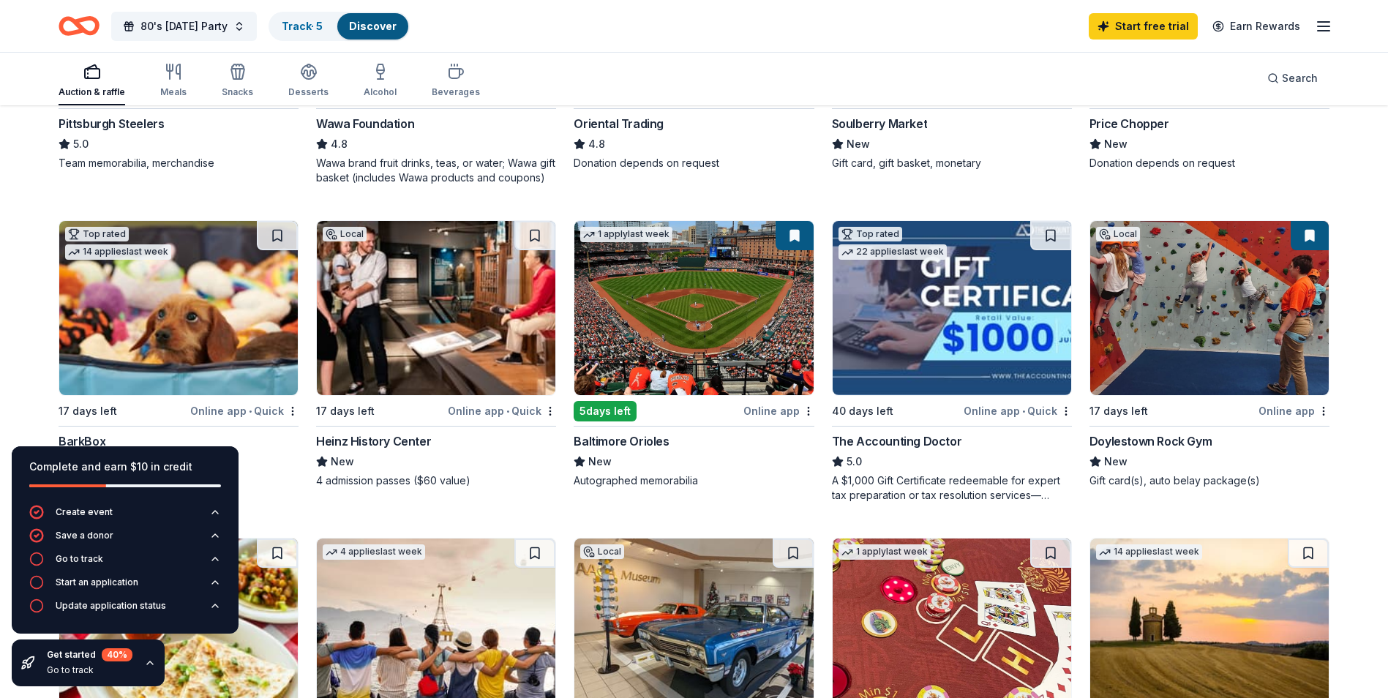
scroll to position [366, 0]
click at [1179, 344] on img at bounding box center [1210, 309] width 239 height 174
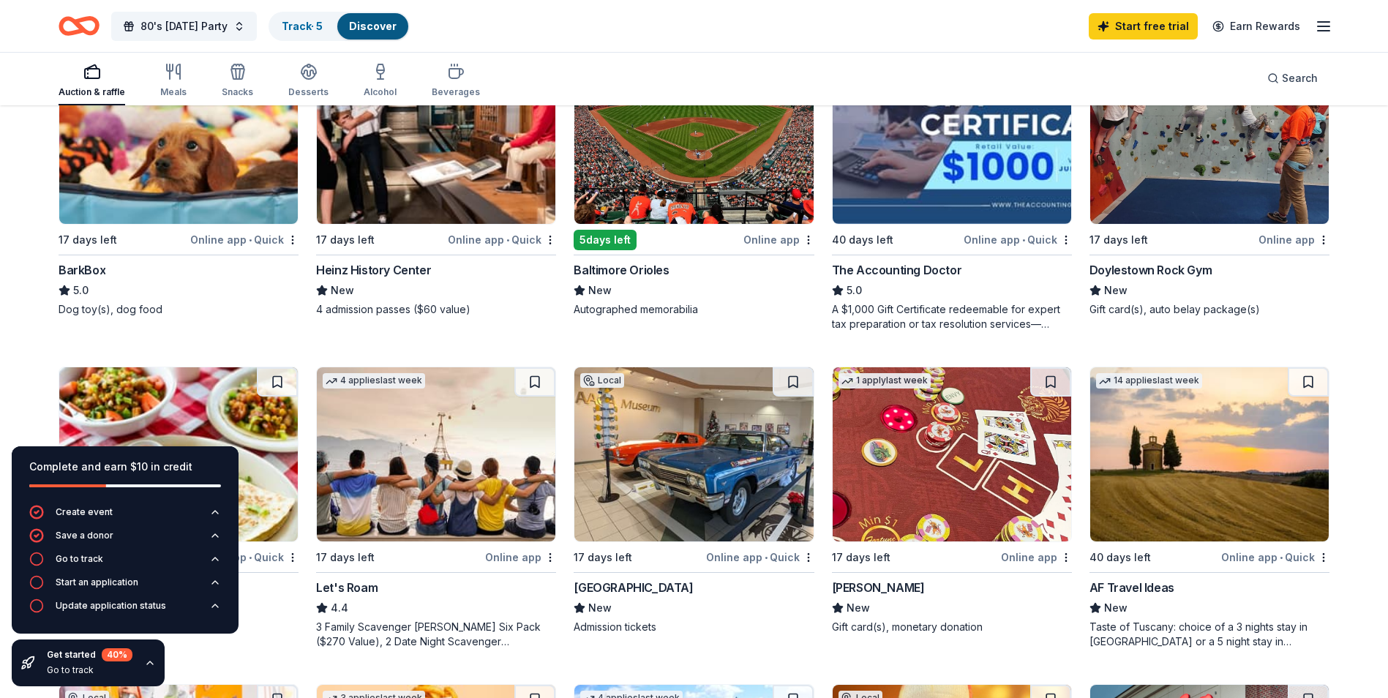
scroll to position [512, 0]
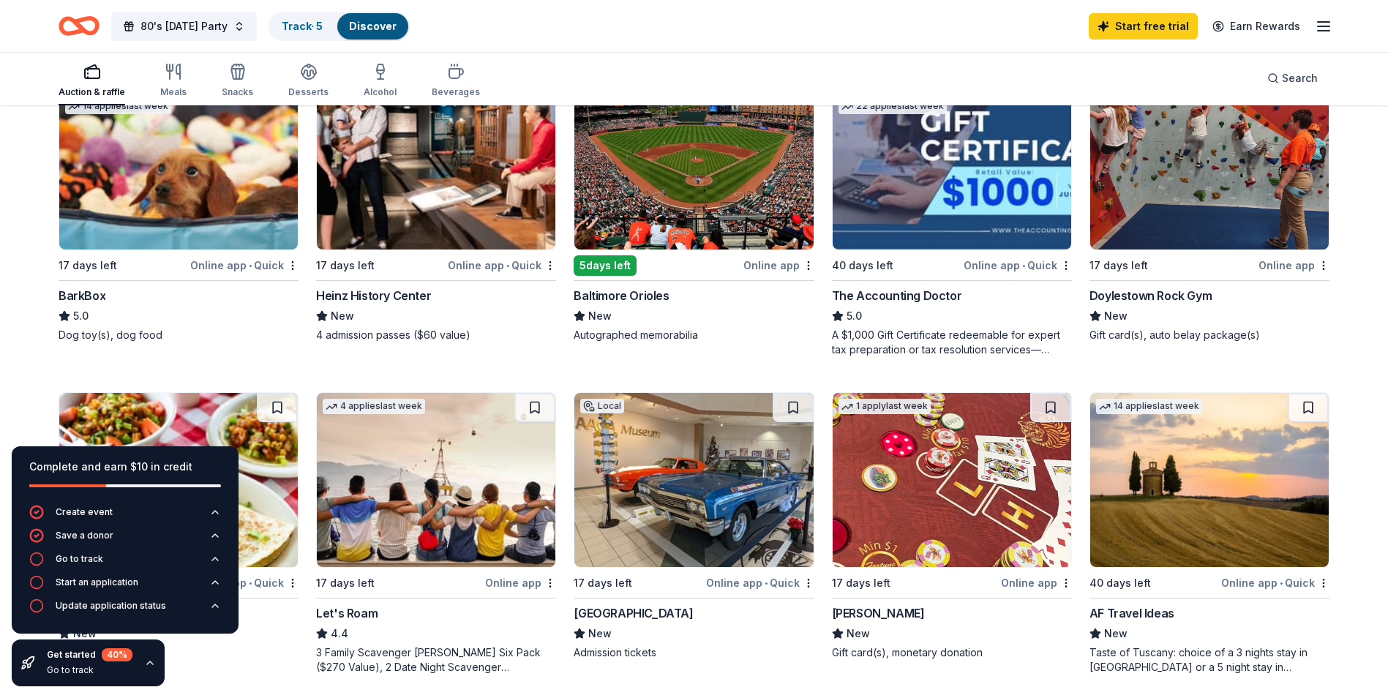
click at [427, 457] on img at bounding box center [436, 480] width 239 height 174
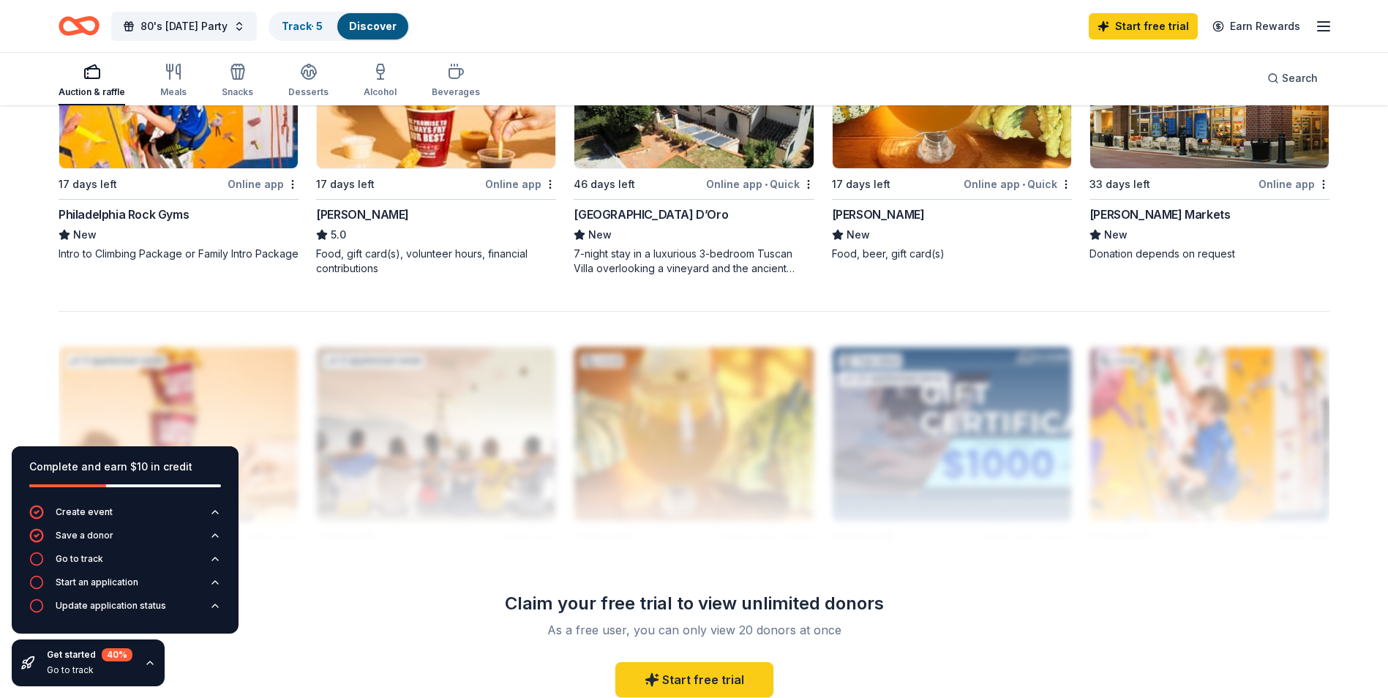
scroll to position [1244, 0]
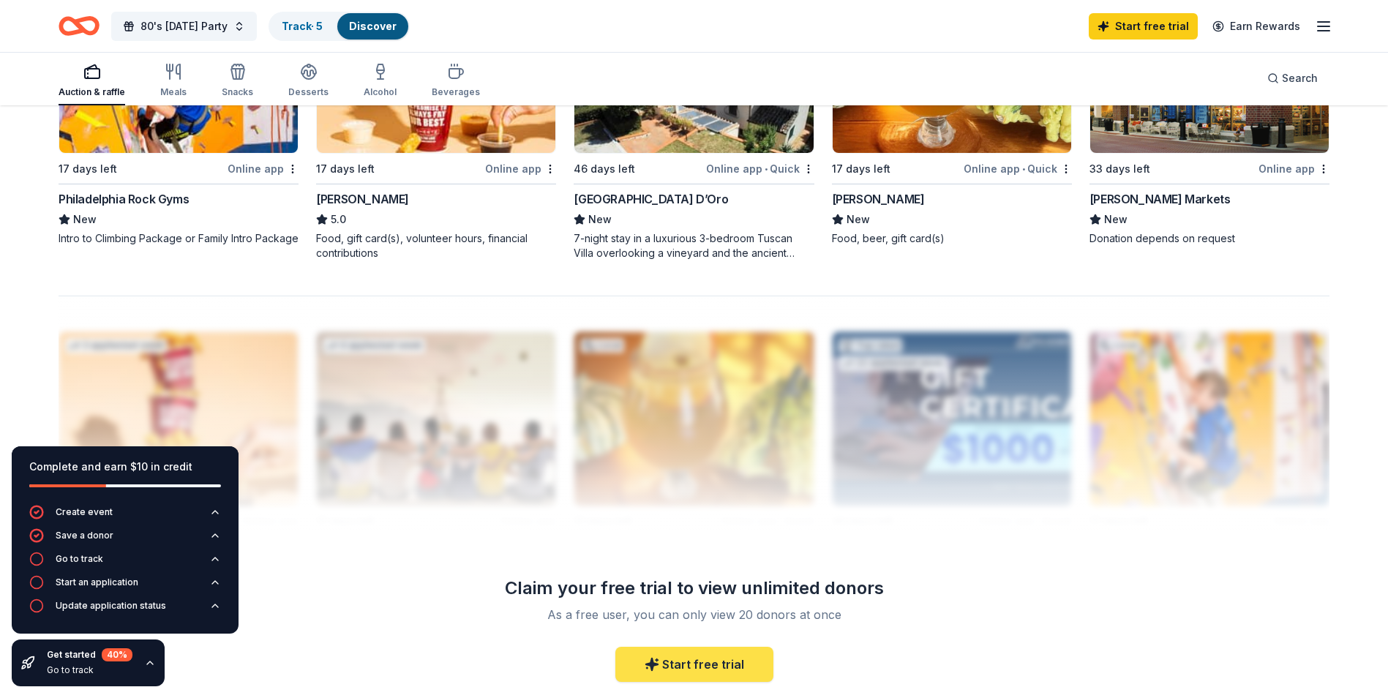
click at [711, 668] on link "Start free trial" at bounding box center [695, 664] width 158 height 35
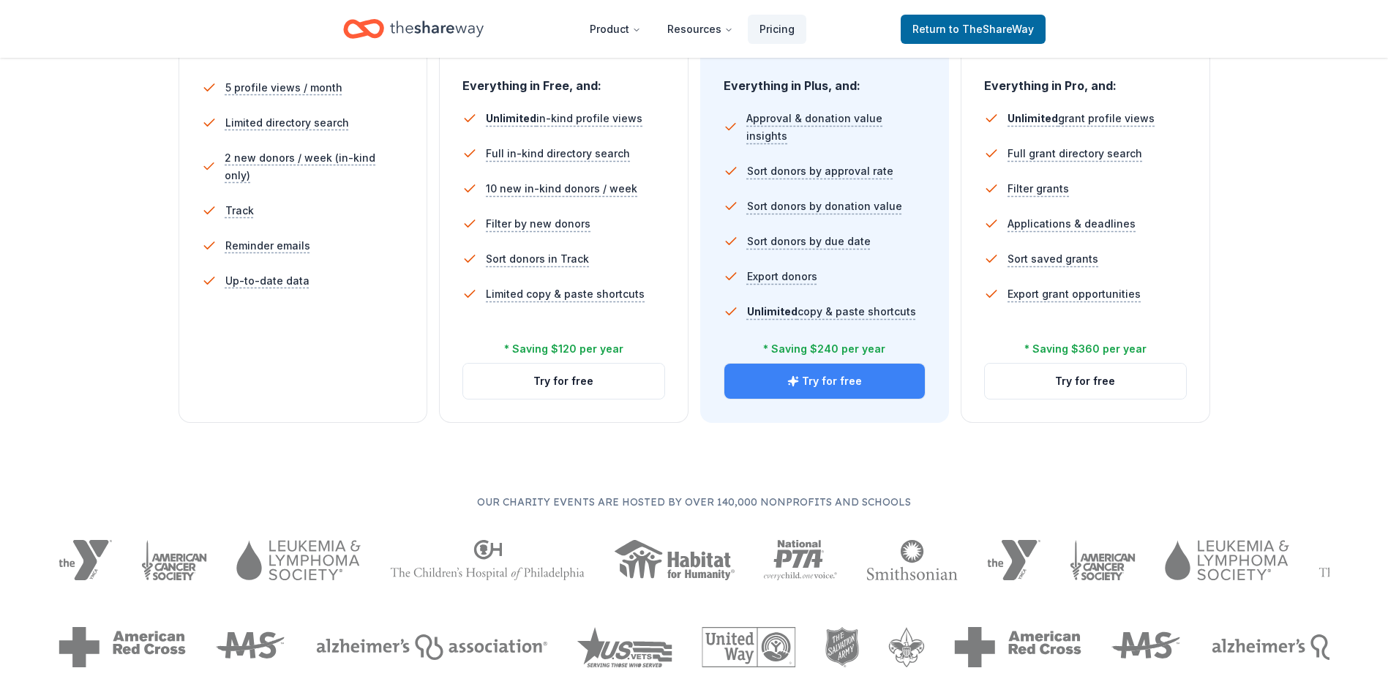
scroll to position [439, 0]
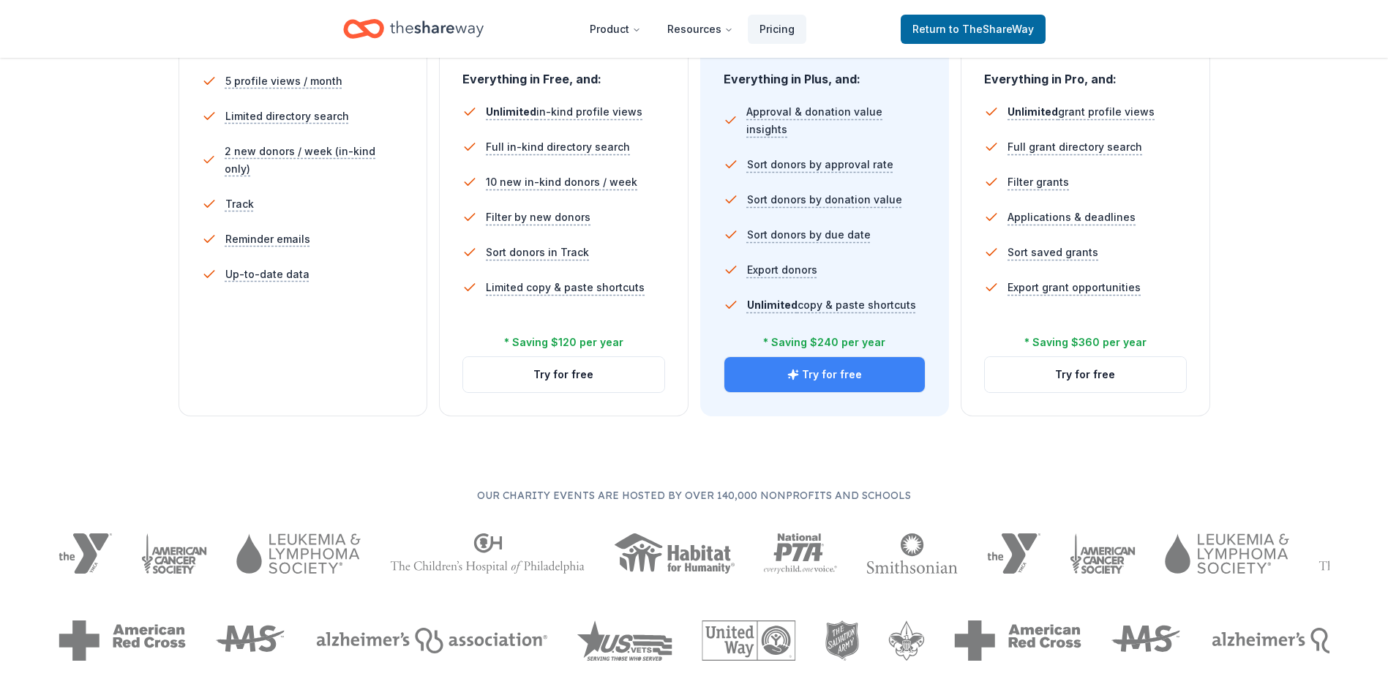
click at [779, 366] on button "Try for free" at bounding box center [825, 374] width 201 height 35
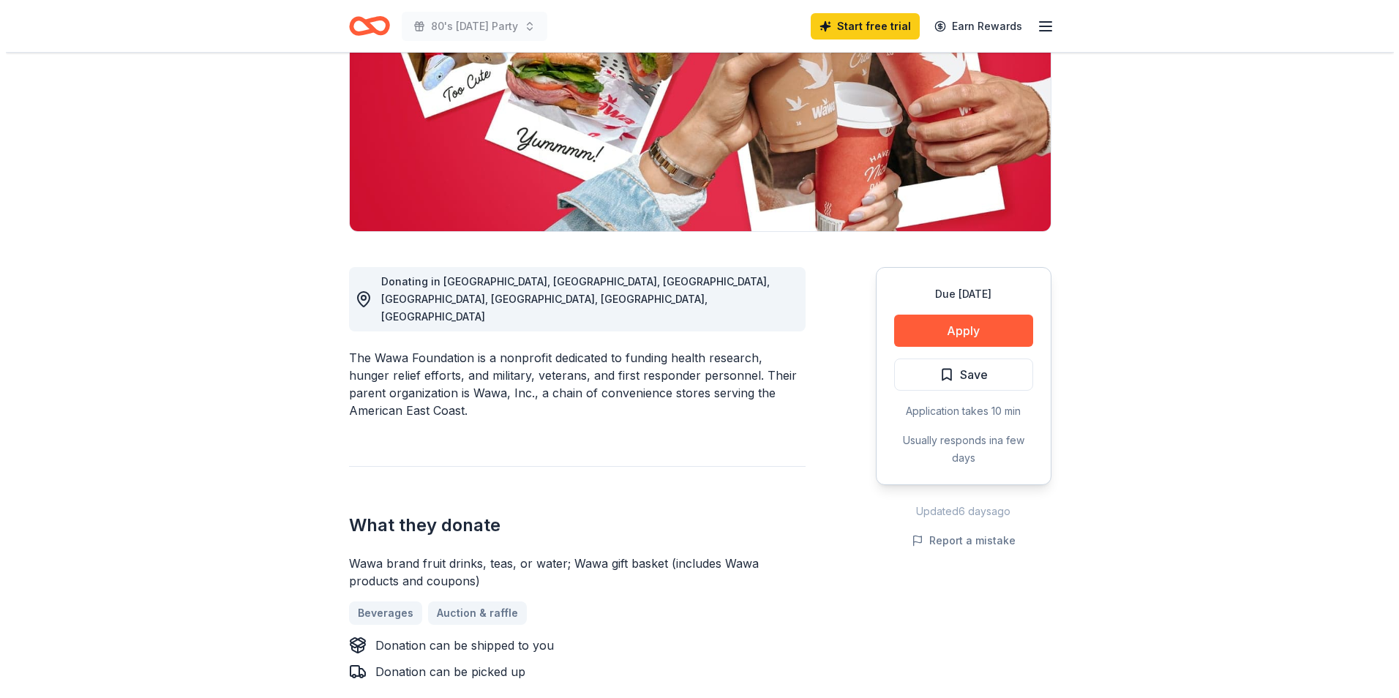
scroll to position [220, 0]
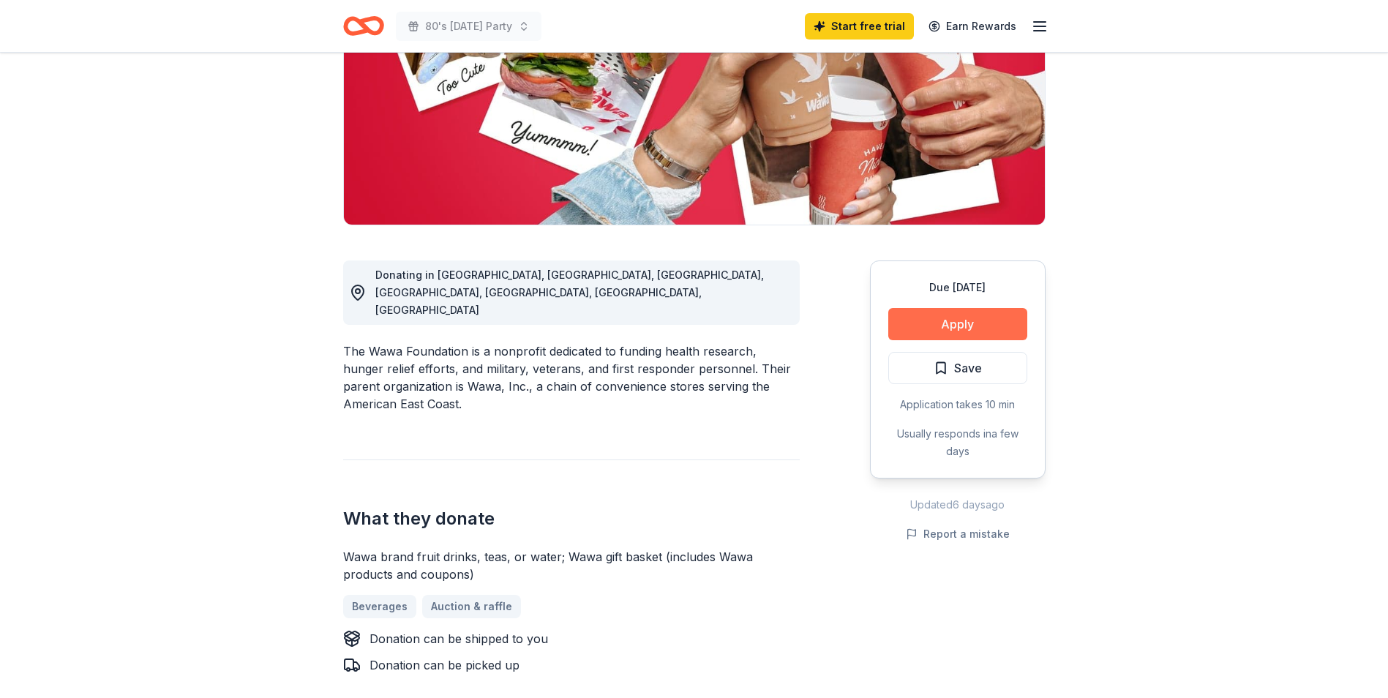
click at [942, 327] on button "Apply" at bounding box center [958, 324] width 139 height 32
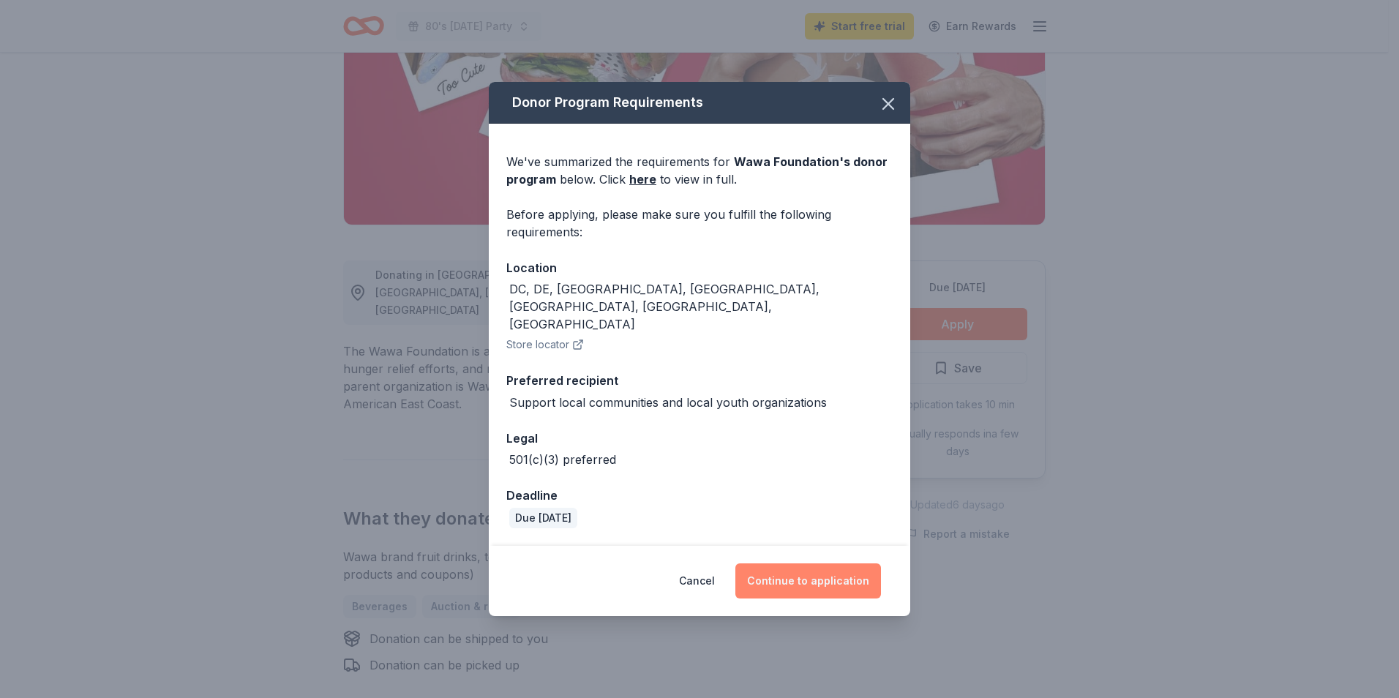
click at [813, 566] on button "Continue to application" at bounding box center [809, 581] width 146 height 35
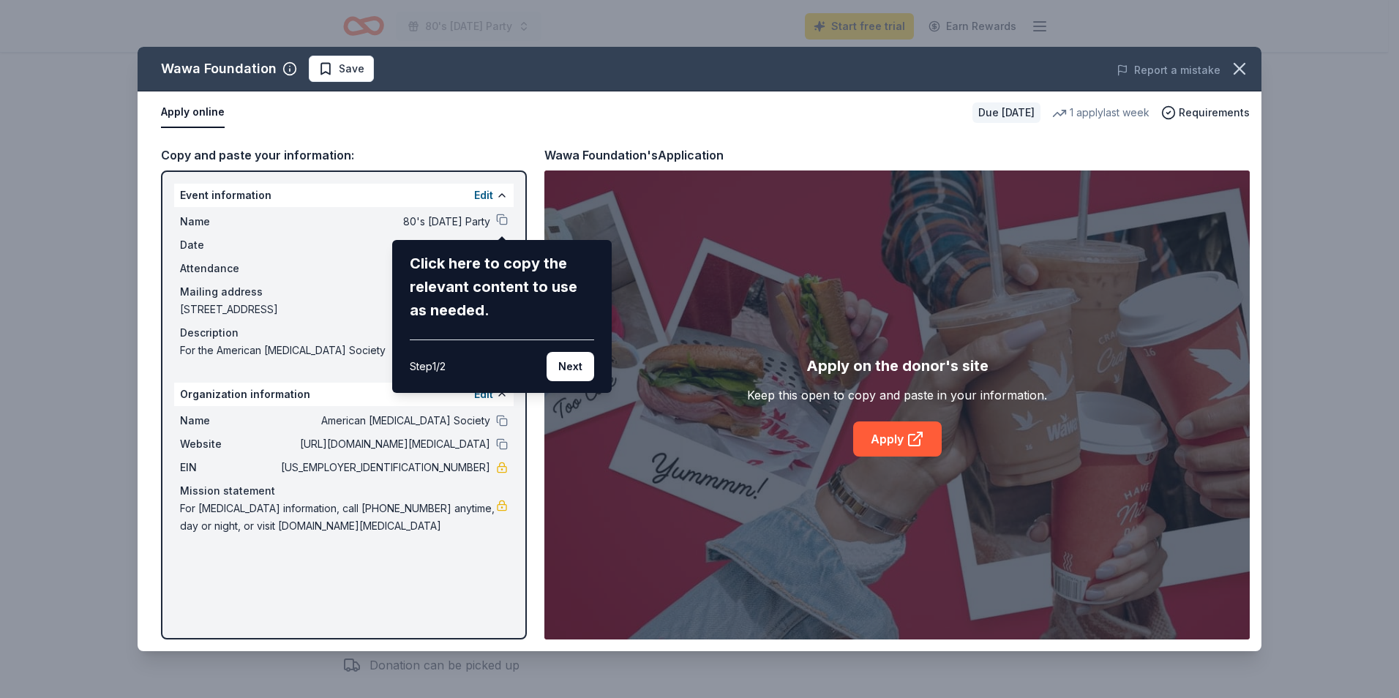
click at [586, 369] on button "Next" at bounding box center [571, 366] width 48 height 29
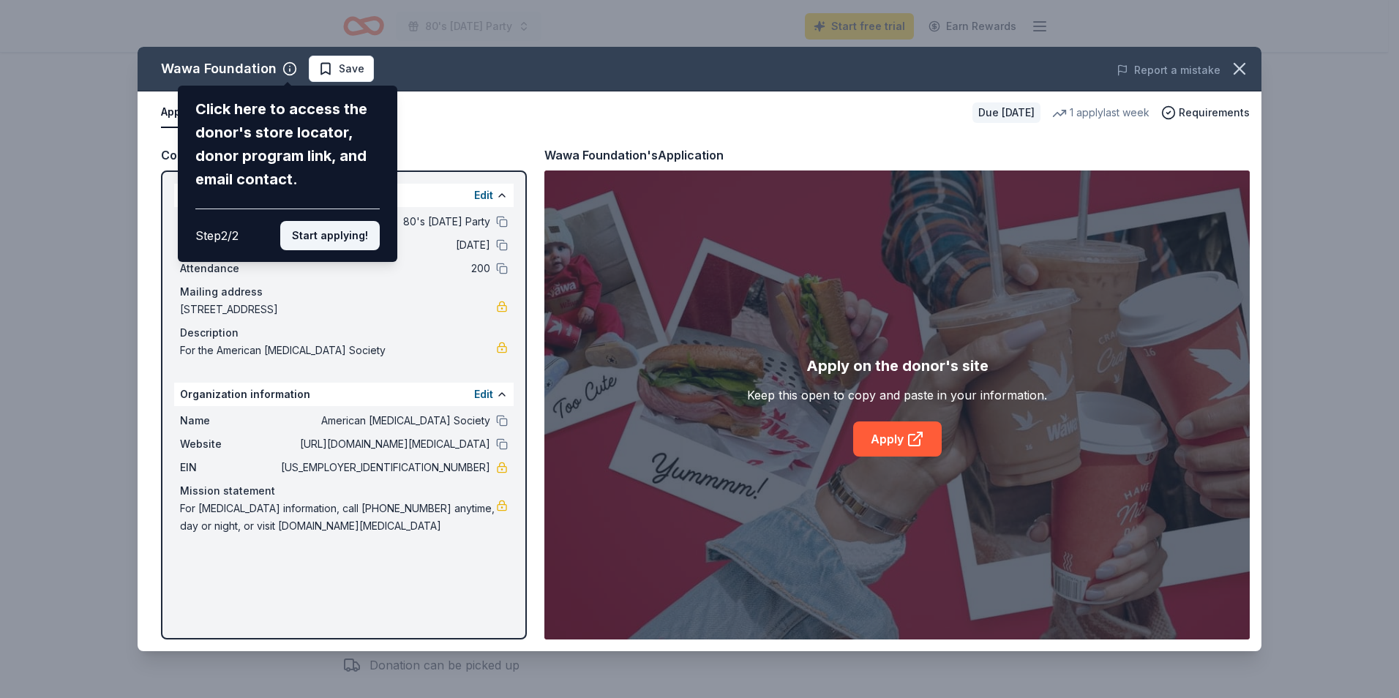
click at [318, 233] on button "Start applying!" at bounding box center [330, 235] width 100 height 29
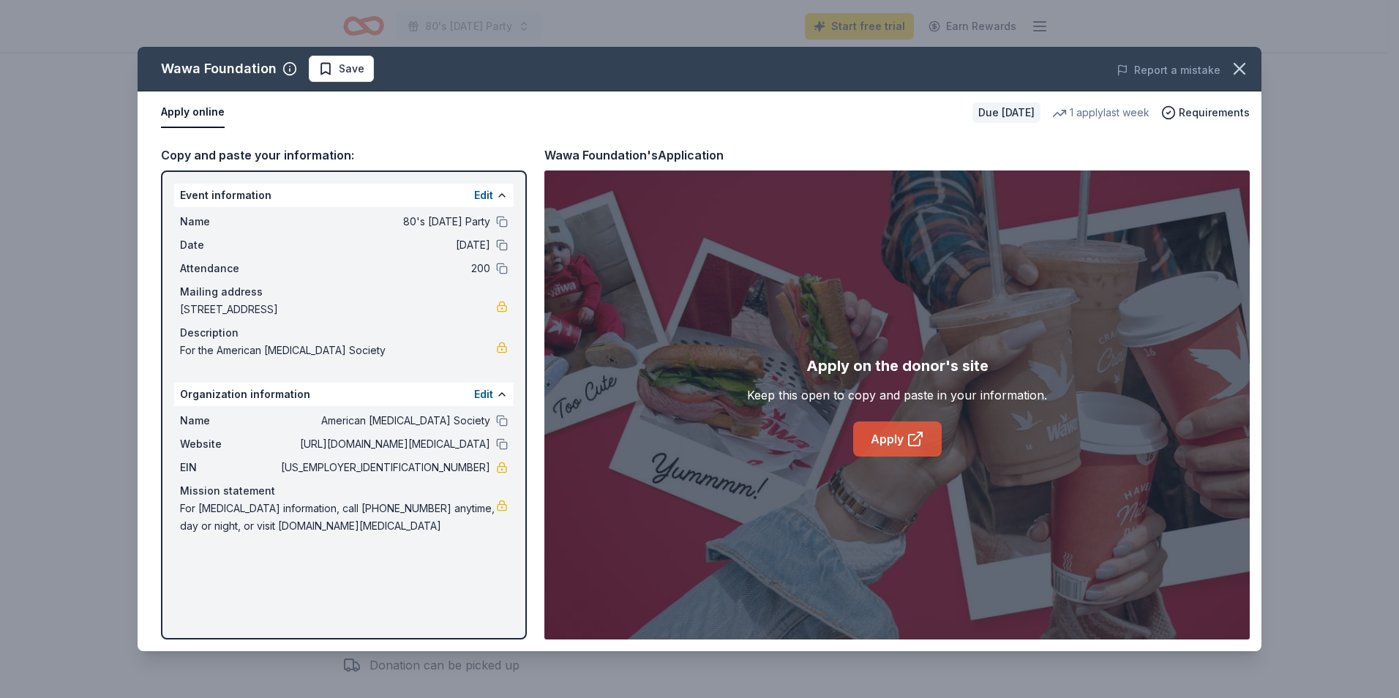
click at [913, 435] on icon at bounding box center [916, 439] width 18 height 18
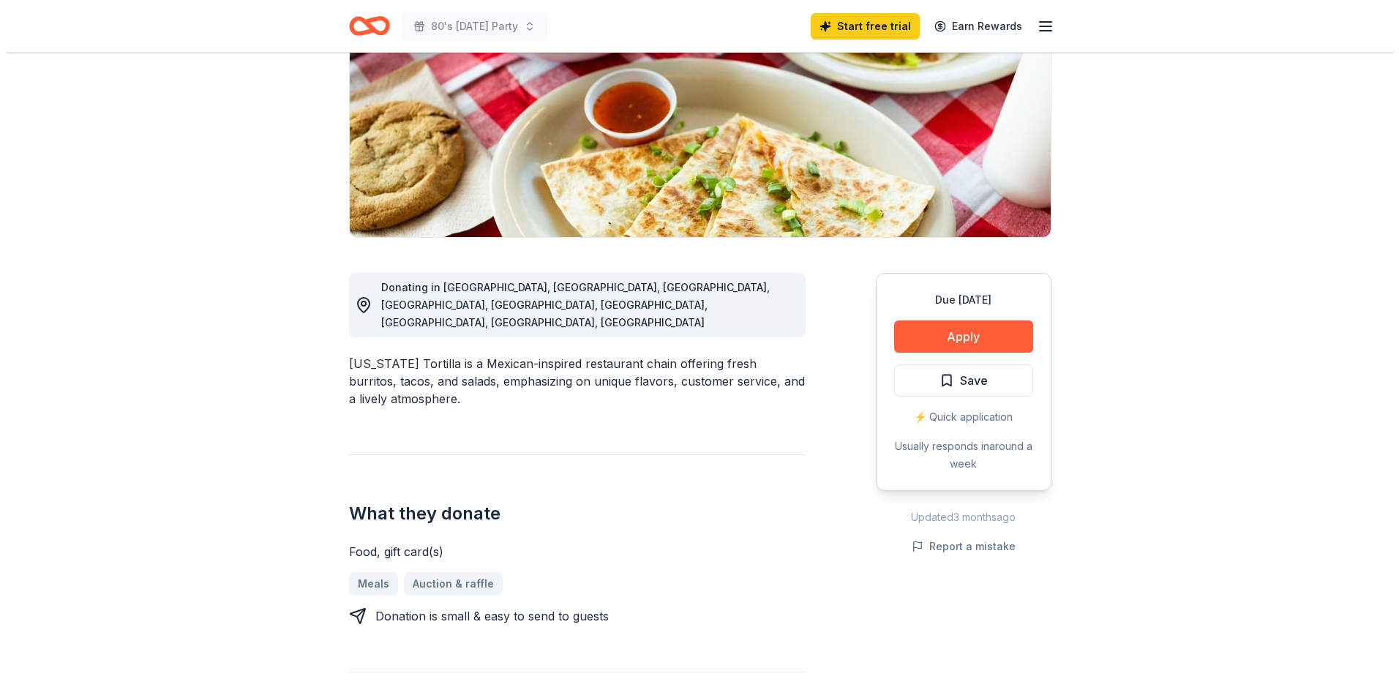
scroll to position [220, 0]
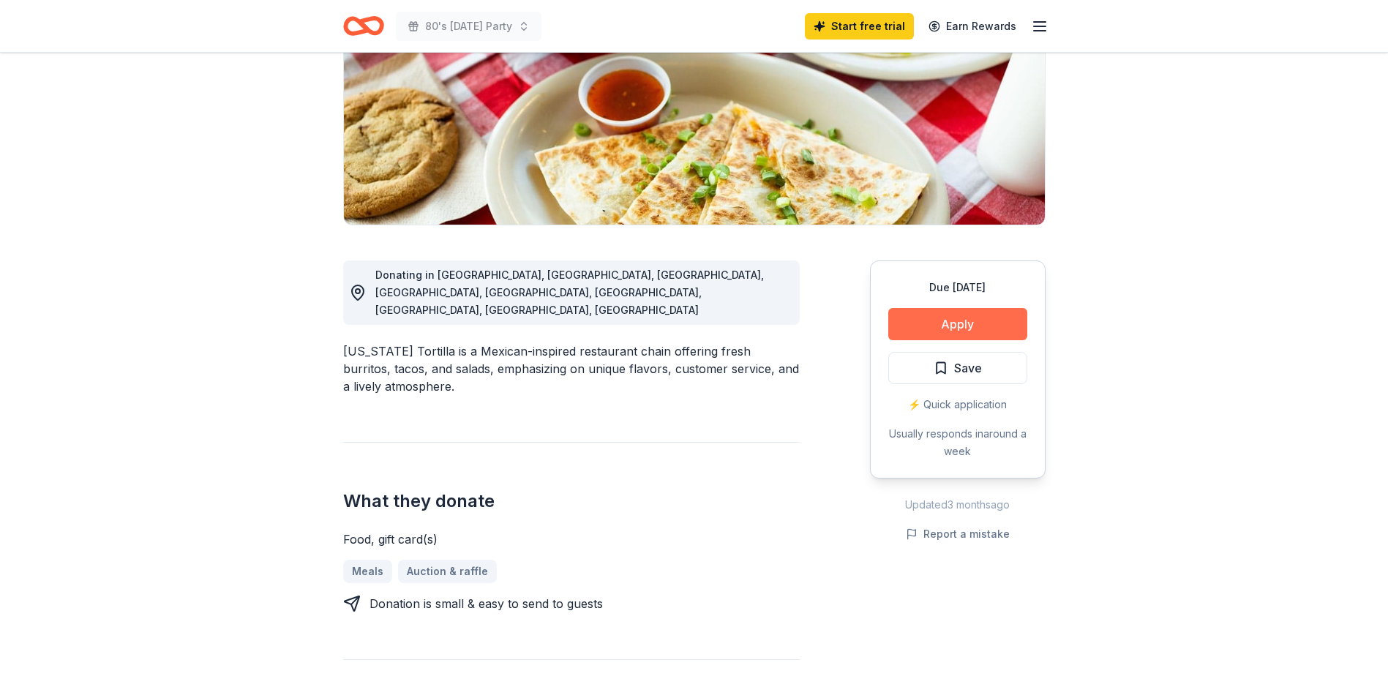
click at [943, 319] on button "Apply" at bounding box center [958, 324] width 139 height 32
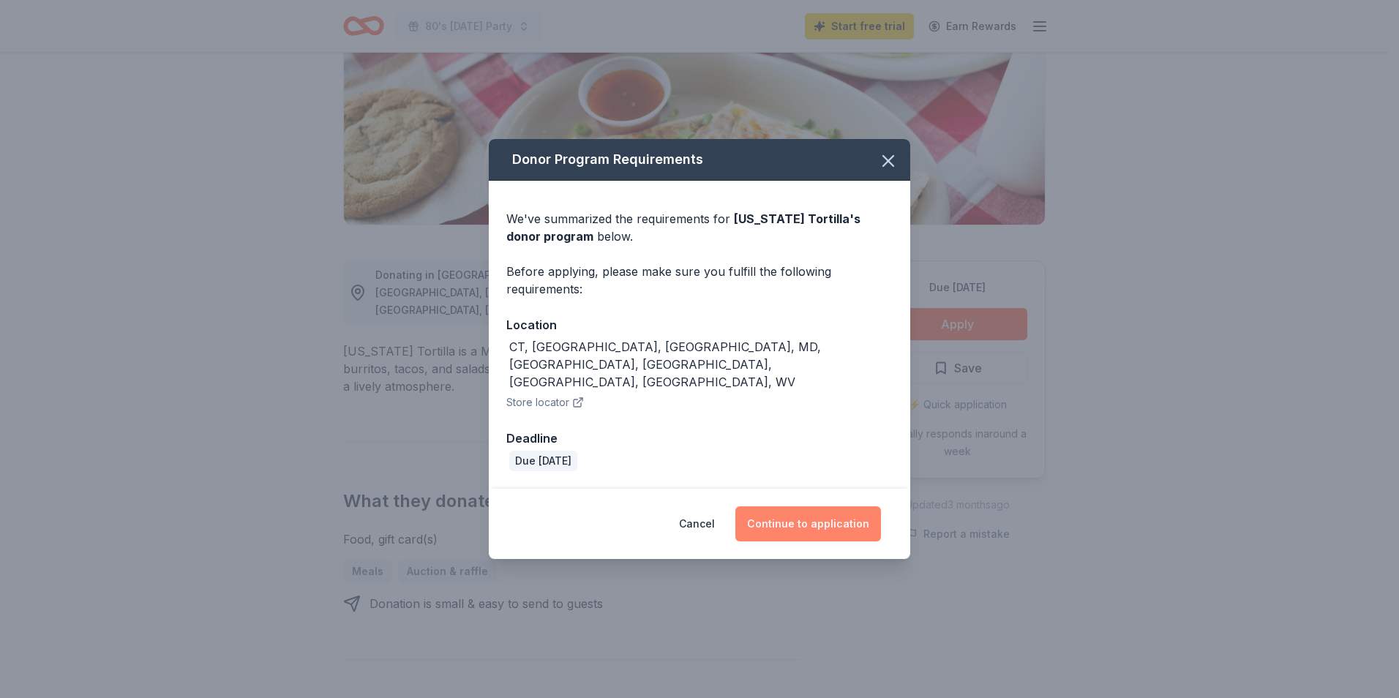
click at [777, 509] on button "Continue to application" at bounding box center [809, 523] width 146 height 35
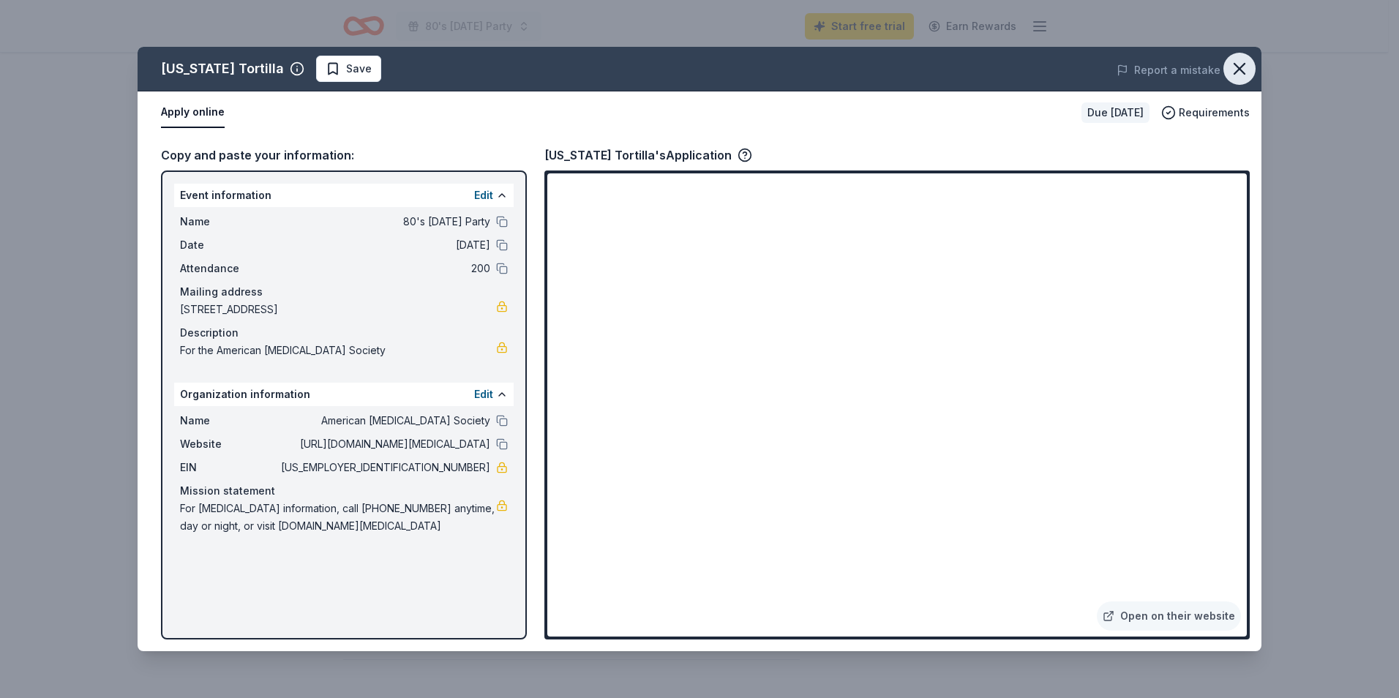
click at [1239, 70] on icon "button" at bounding box center [1240, 69] width 10 height 10
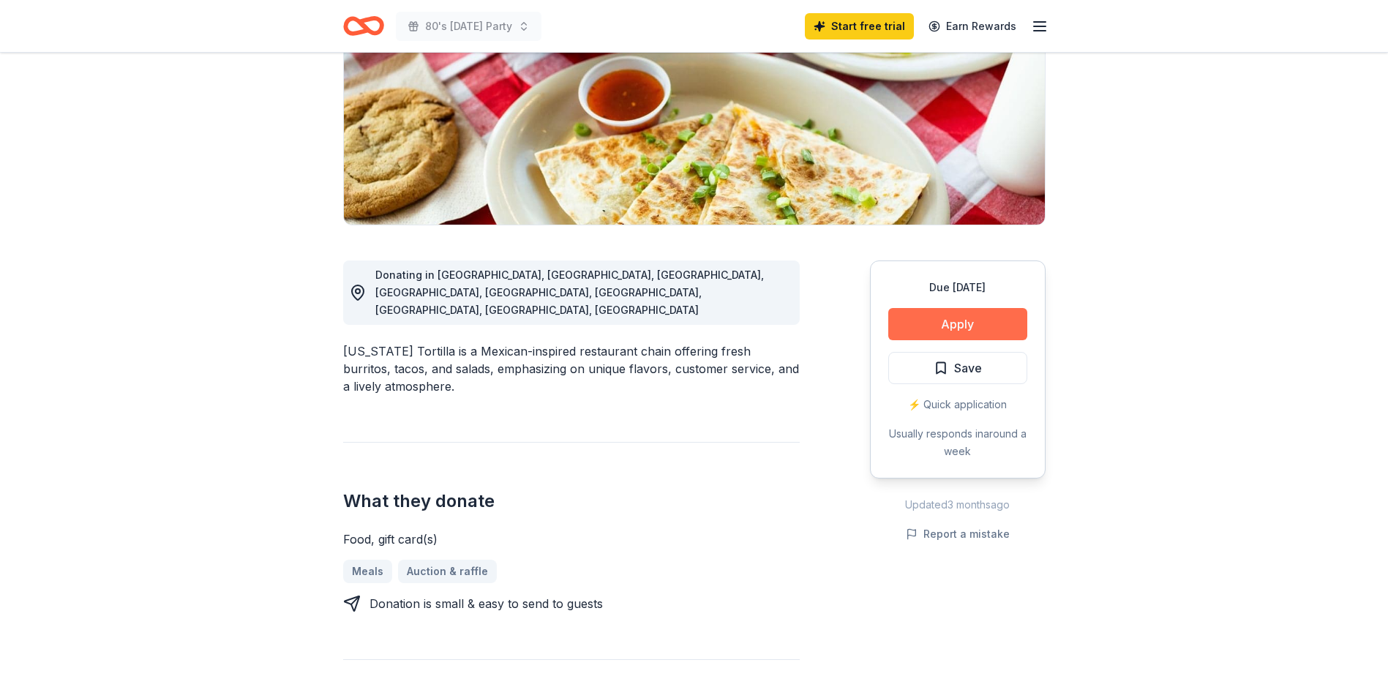
click at [942, 316] on button "Apply" at bounding box center [958, 324] width 139 height 32
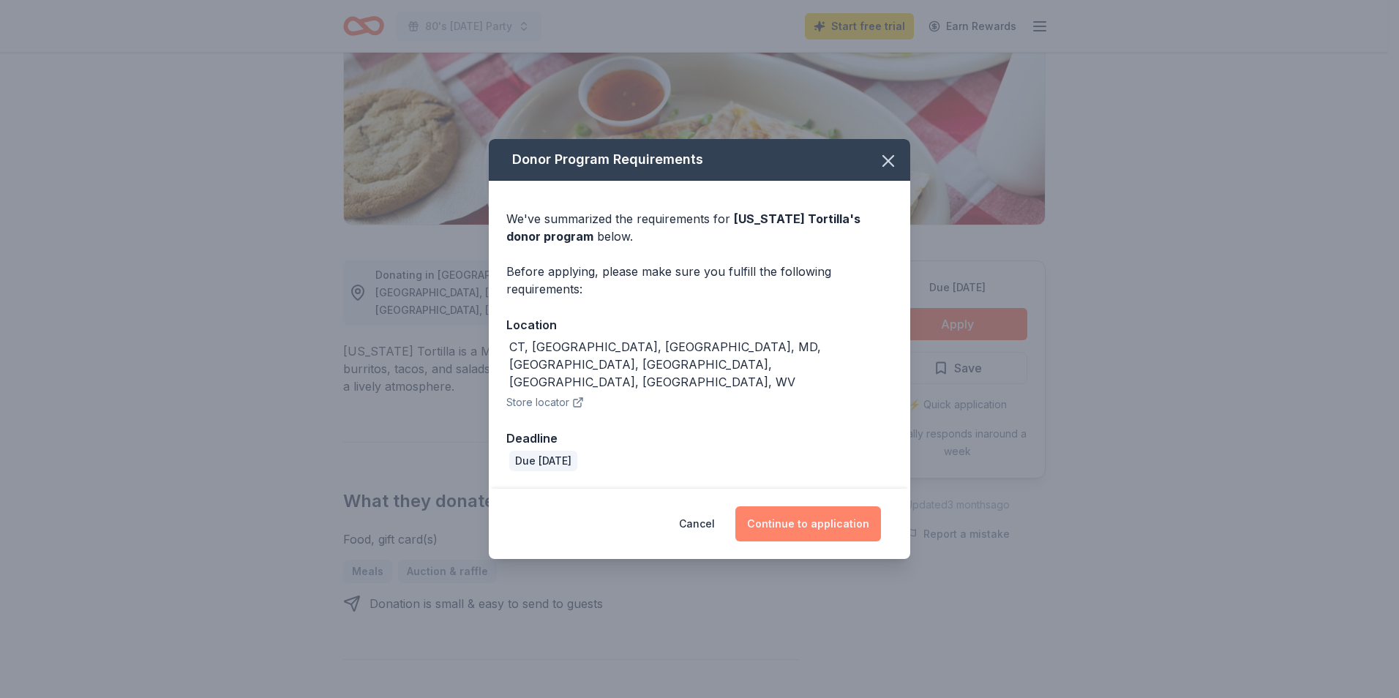
click at [774, 508] on button "Continue to application" at bounding box center [809, 523] width 146 height 35
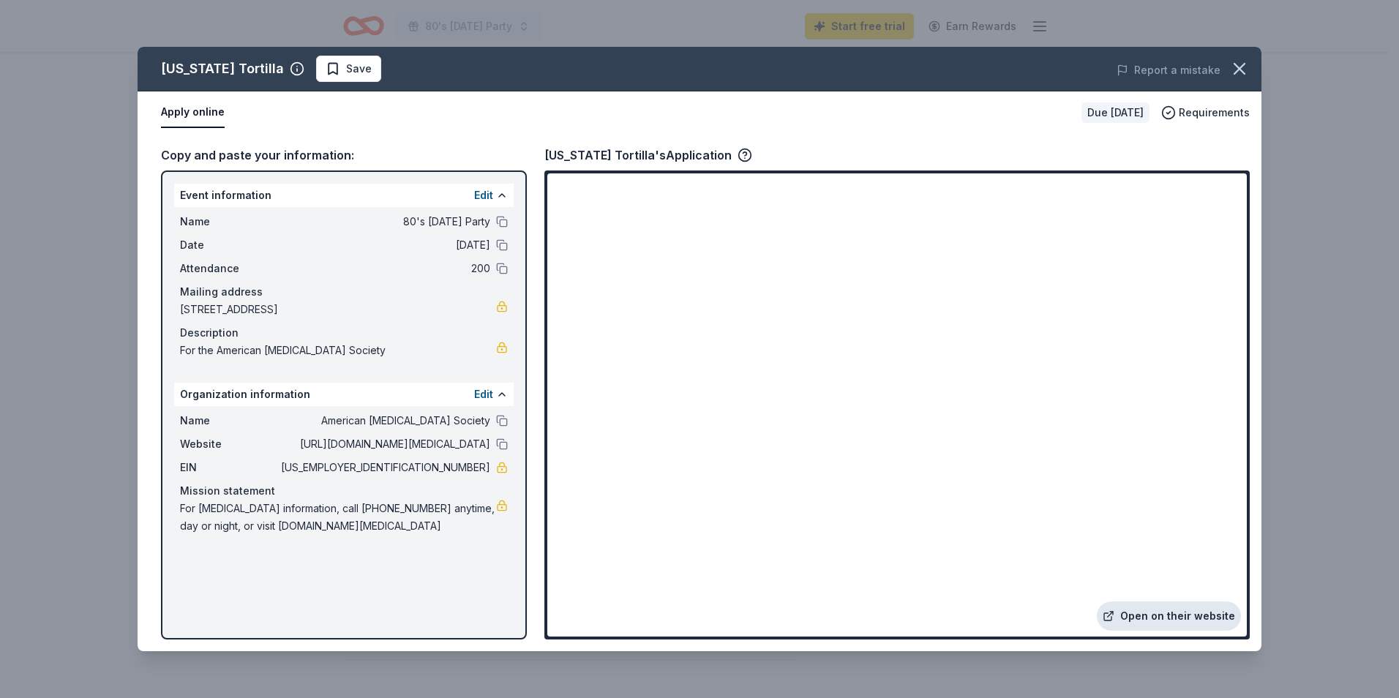
click at [1145, 611] on link "Open on their website" at bounding box center [1169, 616] width 144 height 29
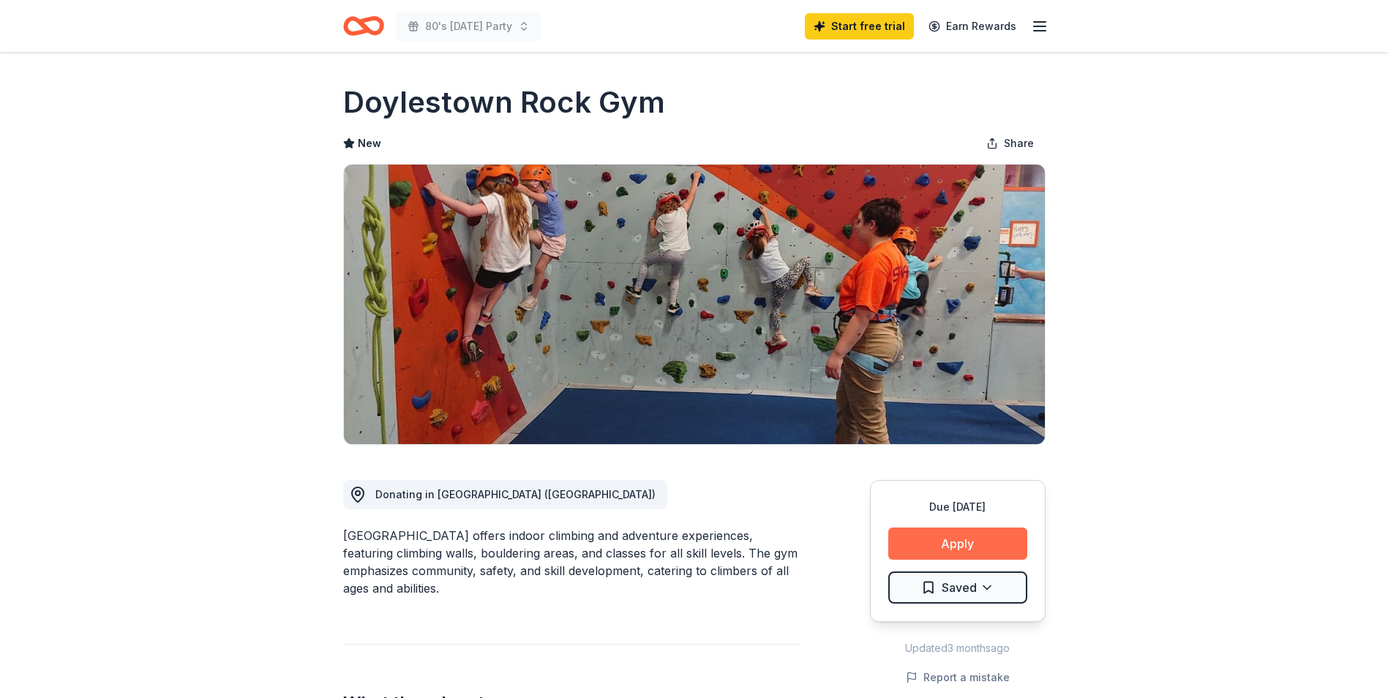
click at [982, 536] on button "Apply" at bounding box center [958, 544] width 139 height 32
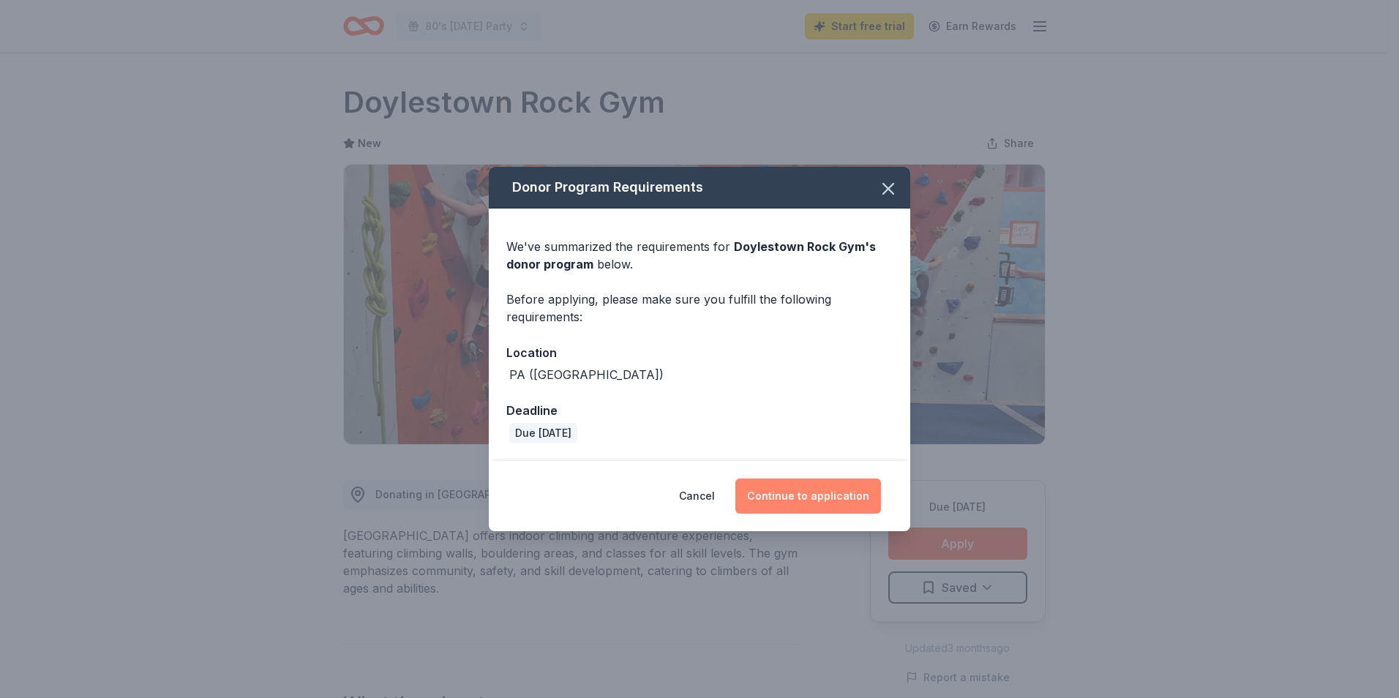
click at [835, 492] on button "Continue to application" at bounding box center [809, 496] width 146 height 35
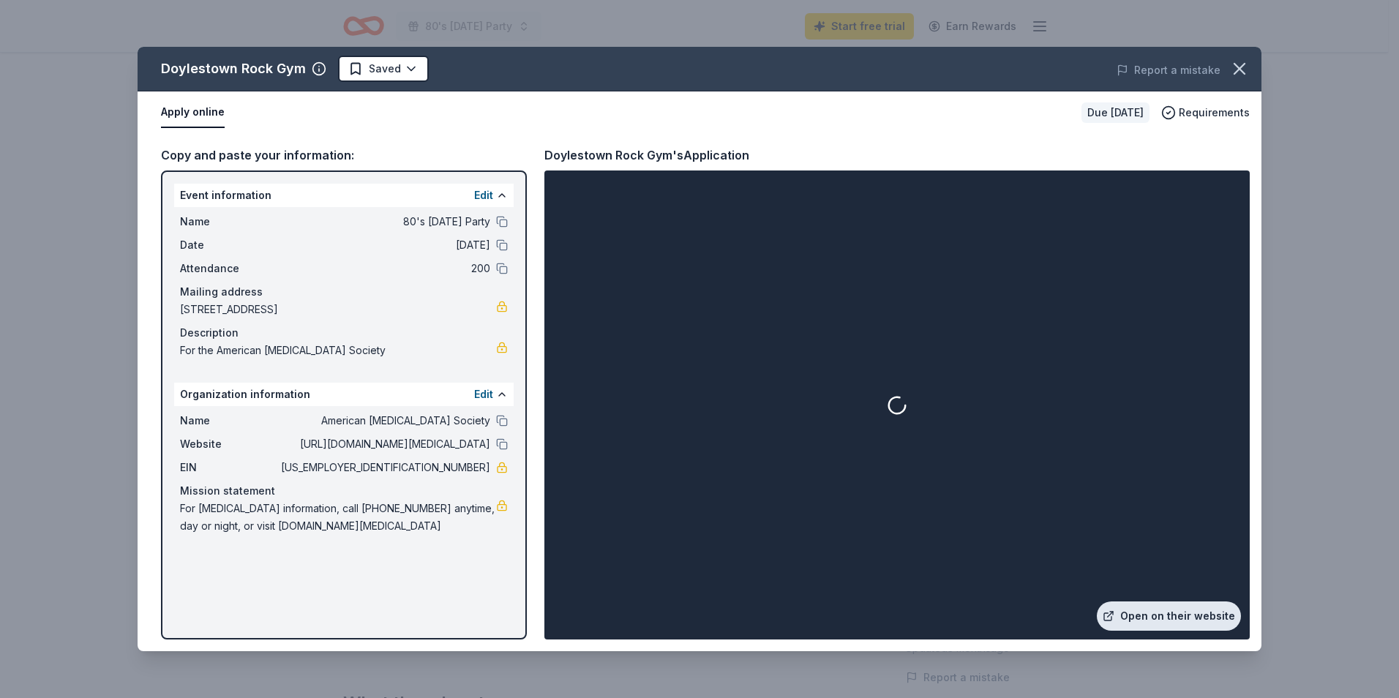
click at [1141, 607] on link "Open on their website" at bounding box center [1169, 616] width 144 height 29
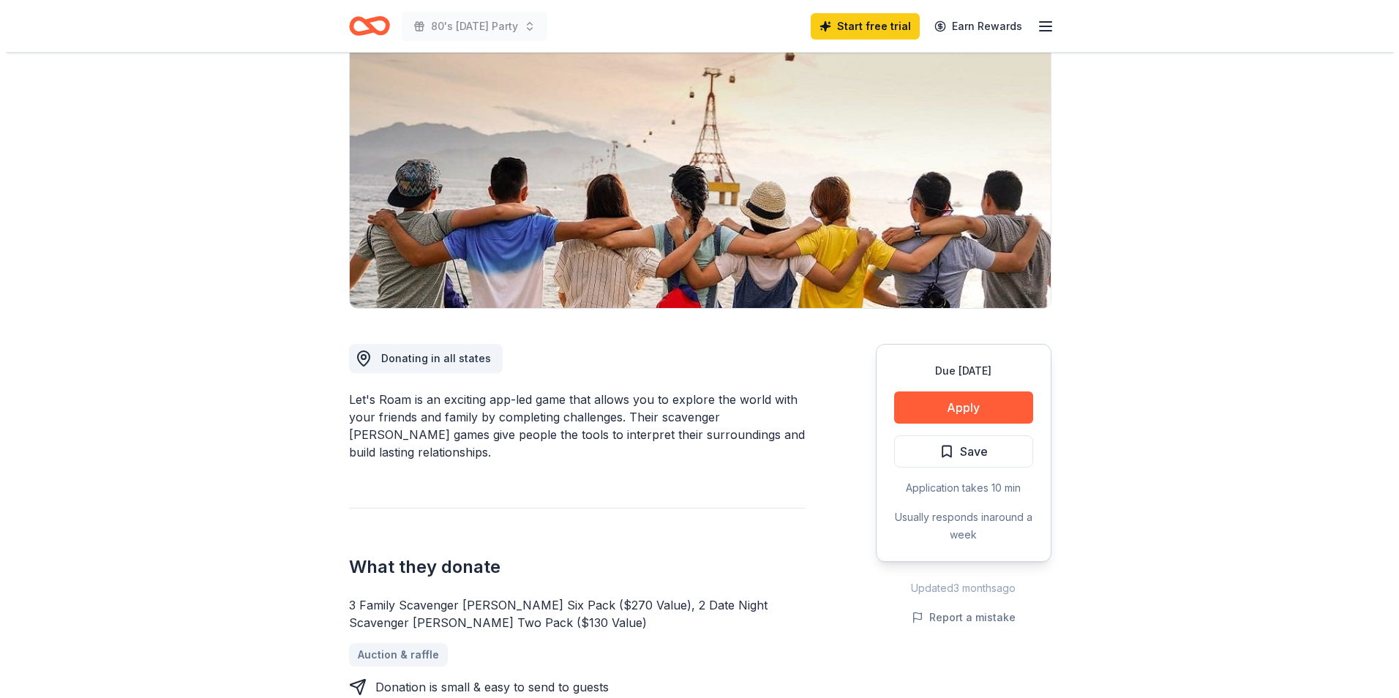
scroll to position [146, 0]
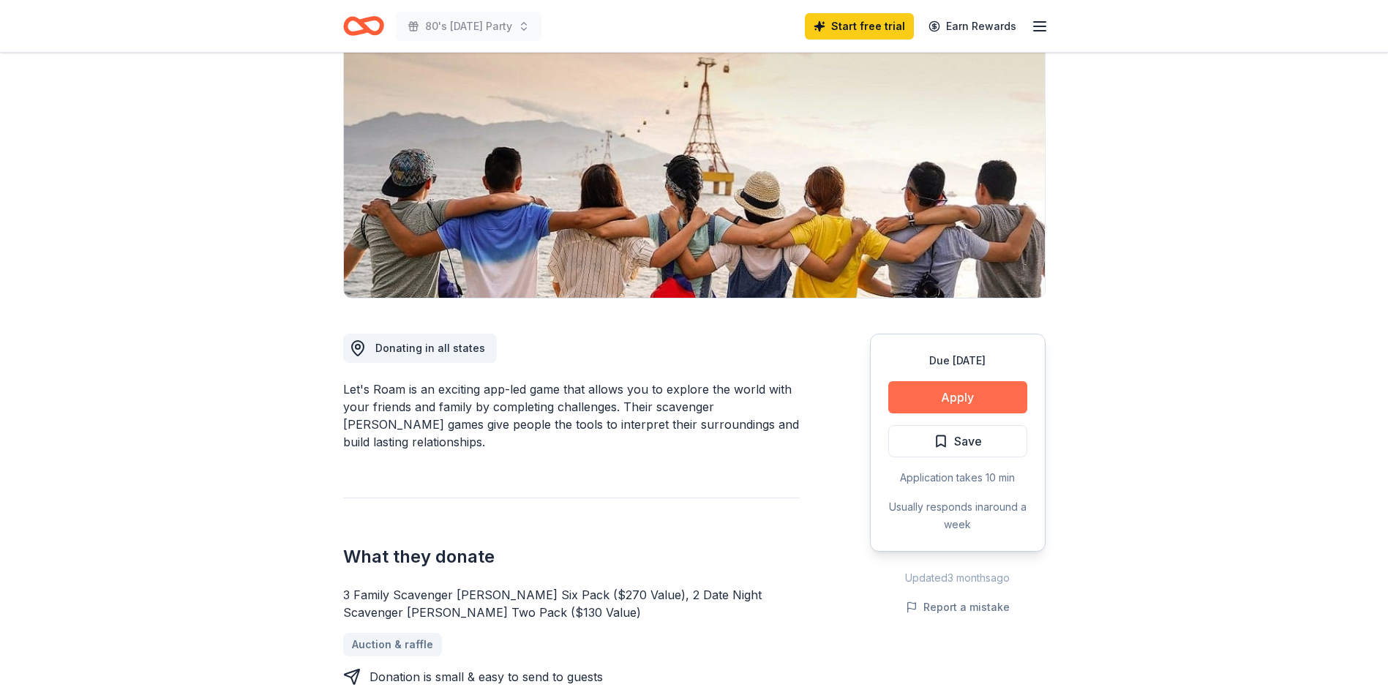
click at [977, 390] on button "Apply" at bounding box center [958, 397] width 139 height 32
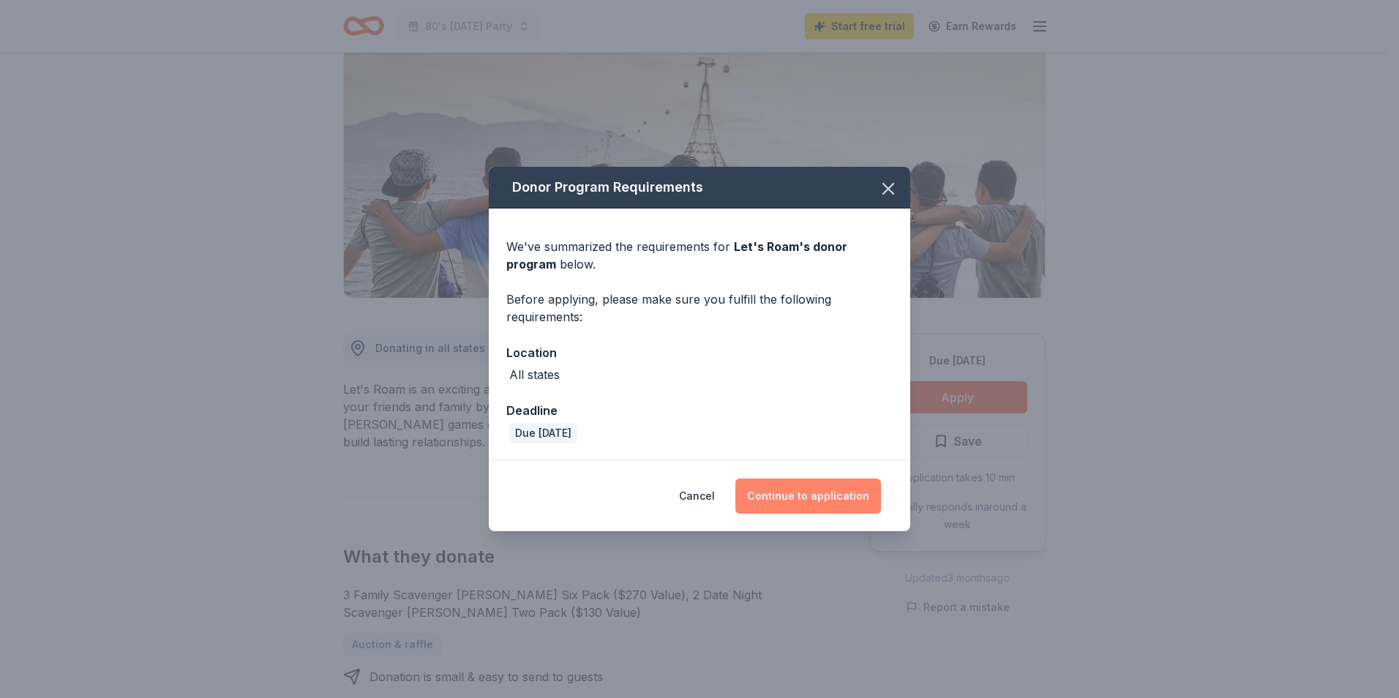
click at [833, 485] on button "Continue to application" at bounding box center [809, 496] width 146 height 35
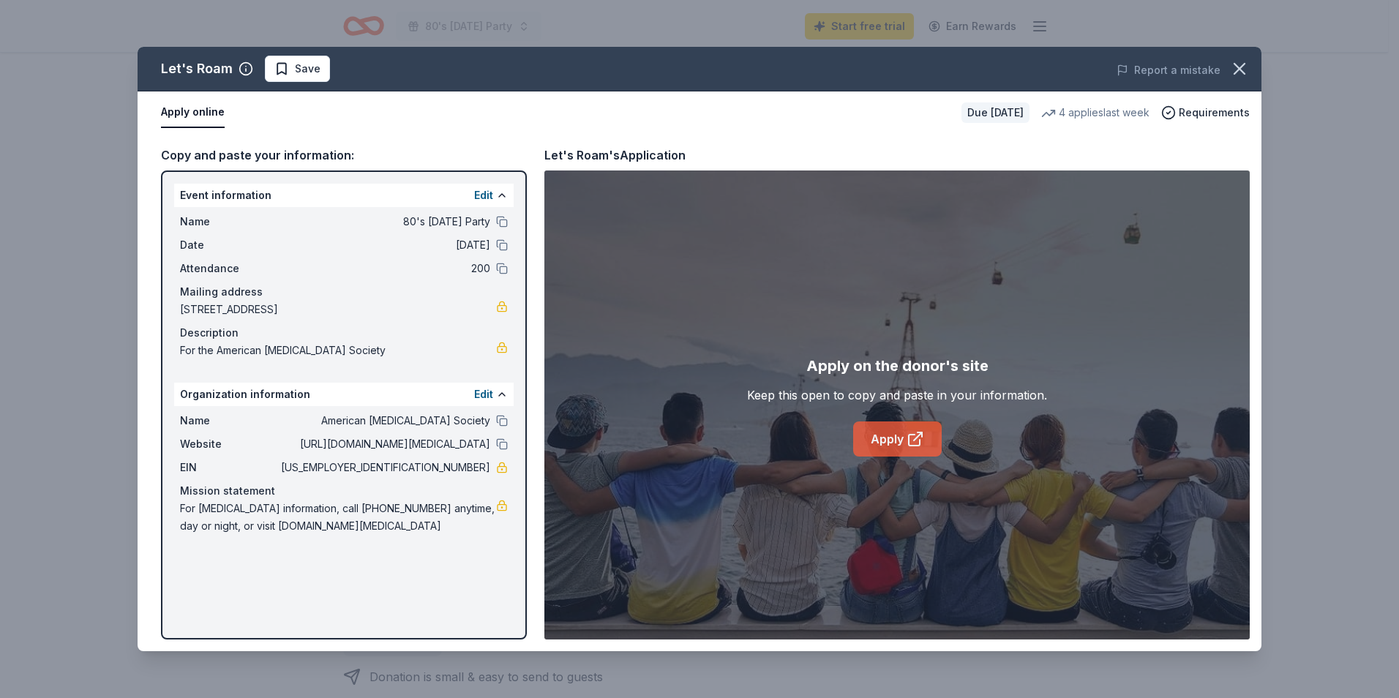
click at [908, 429] on link "Apply" at bounding box center [897, 439] width 89 height 35
